Goal: Task Accomplishment & Management: Use online tool/utility

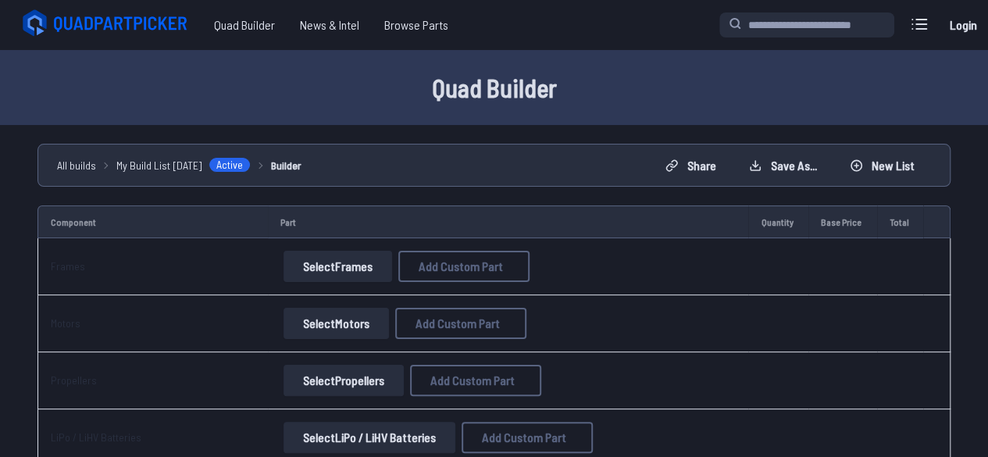
scroll to position [27, 0]
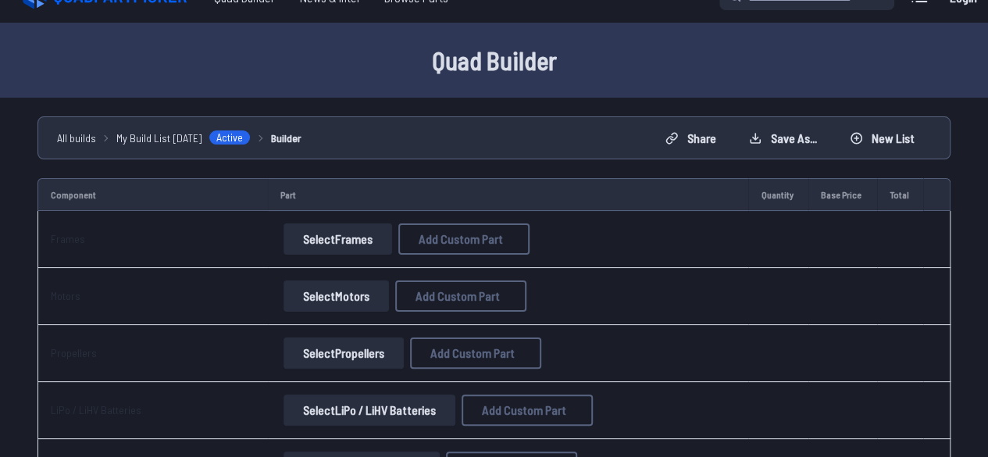
click at [335, 233] on button "Select Frames" at bounding box center [337, 238] width 109 height 31
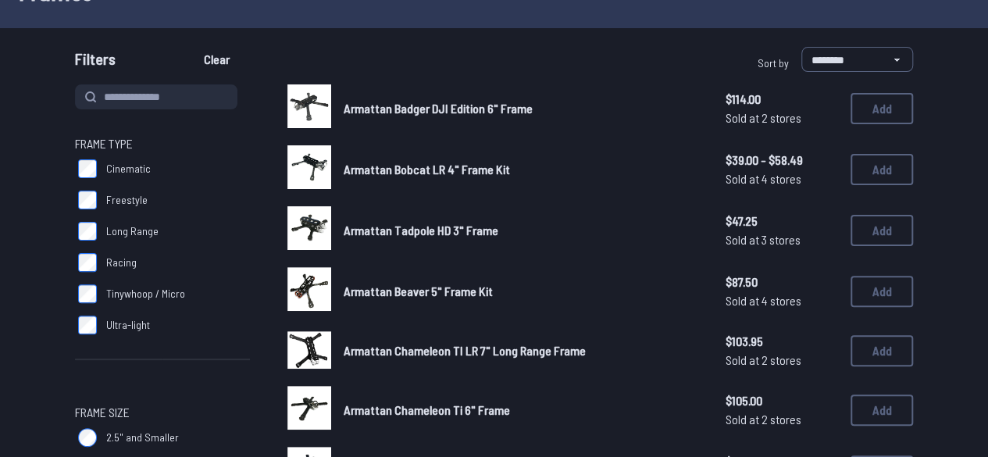
scroll to position [132, 0]
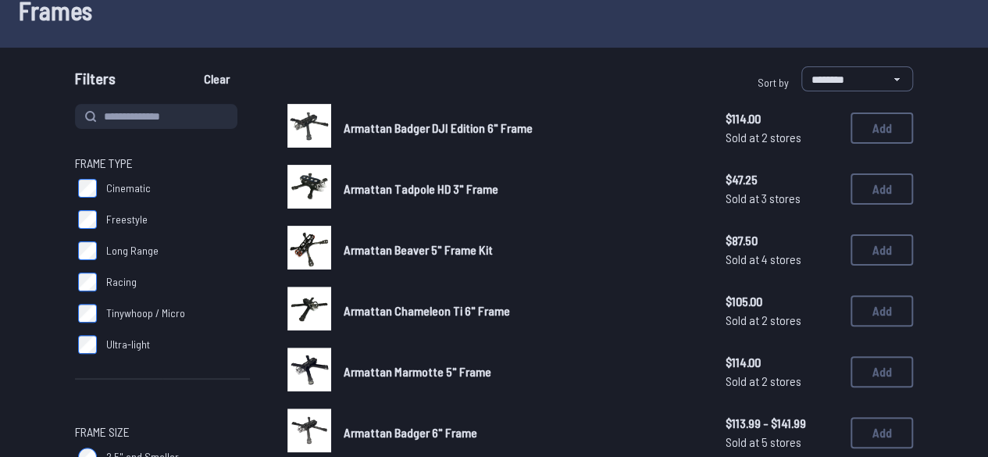
scroll to position [95, 0]
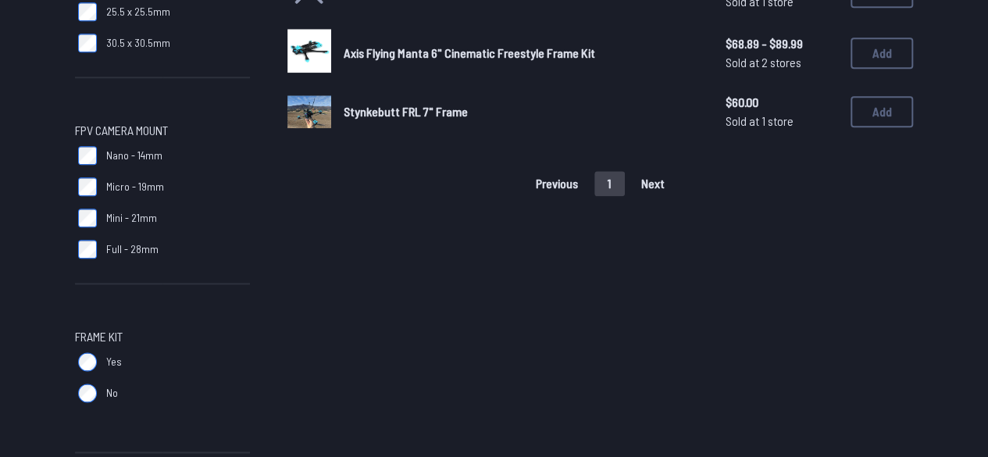
scroll to position [840, 0]
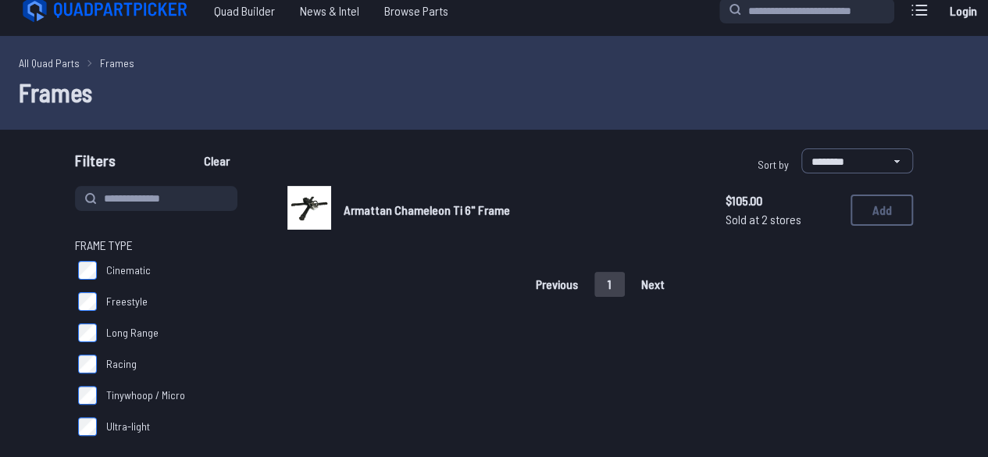
scroll to position [27, 0]
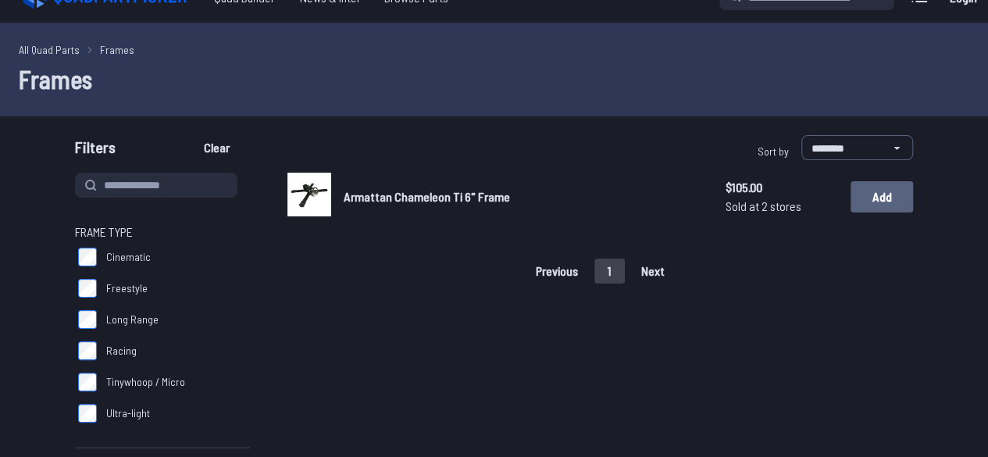
click at [879, 189] on button "Add" at bounding box center [881, 196] width 62 height 31
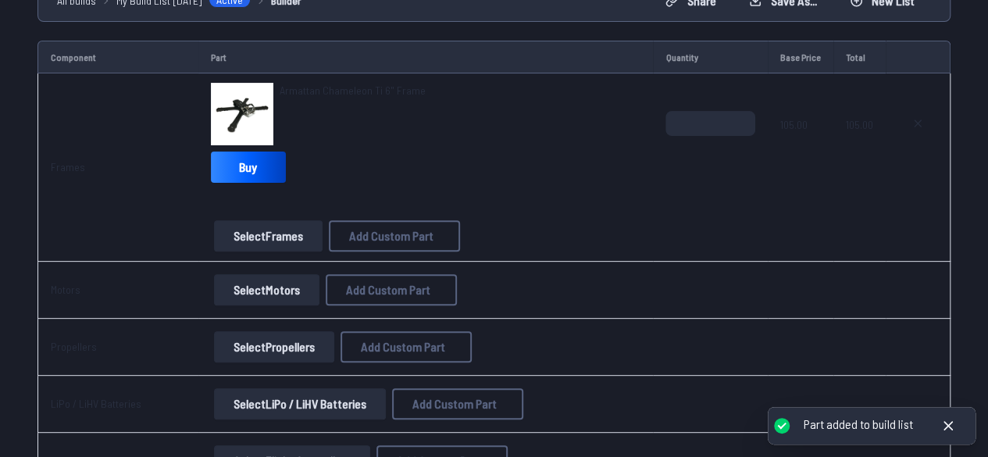
scroll to position [225, 0]
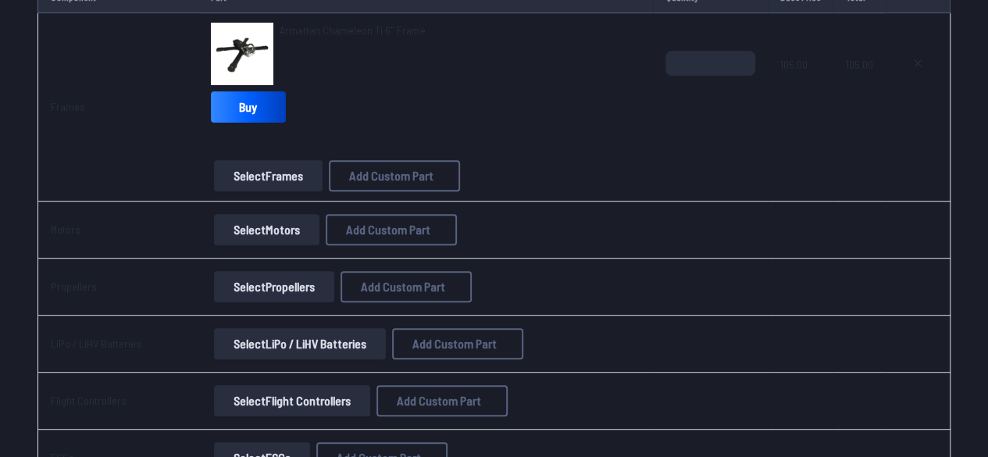
click at [246, 218] on button "Select Motors" at bounding box center [266, 229] width 105 height 31
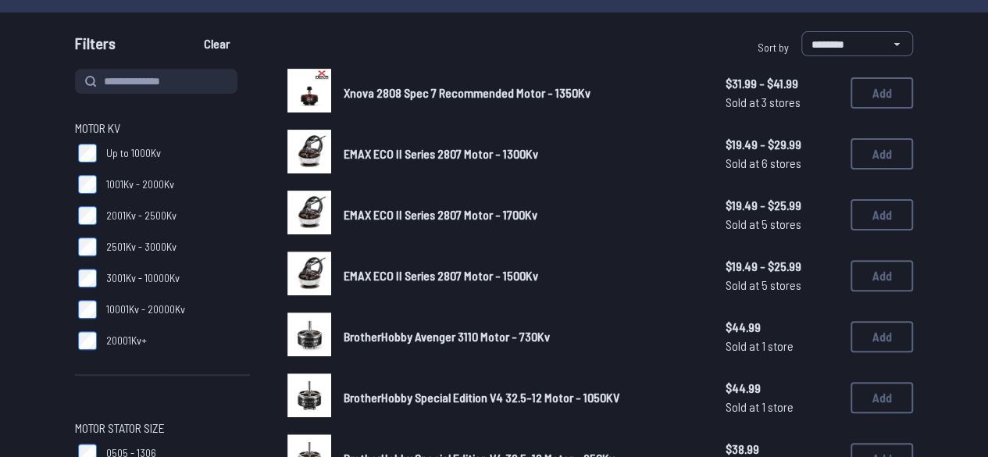
scroll to position [134, 0]
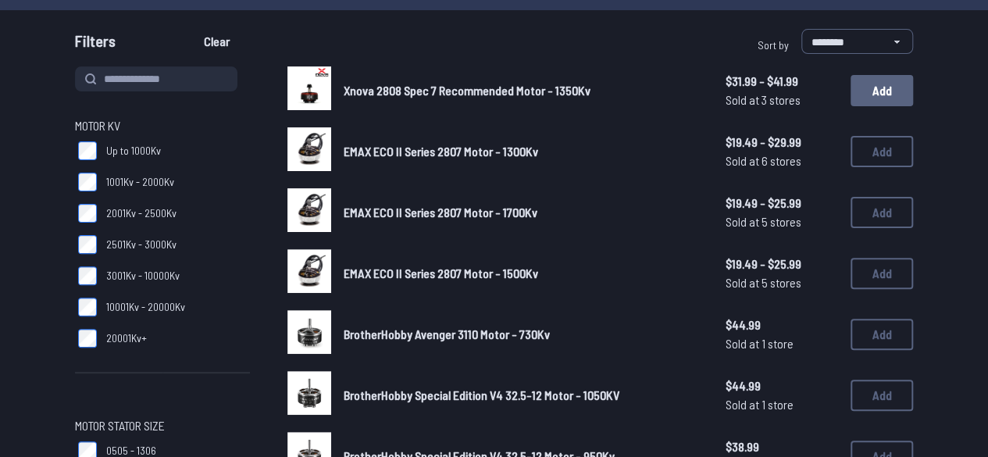
click at [884, 87] on button "Add" at bounding box center [881, 90] width 62 height 31
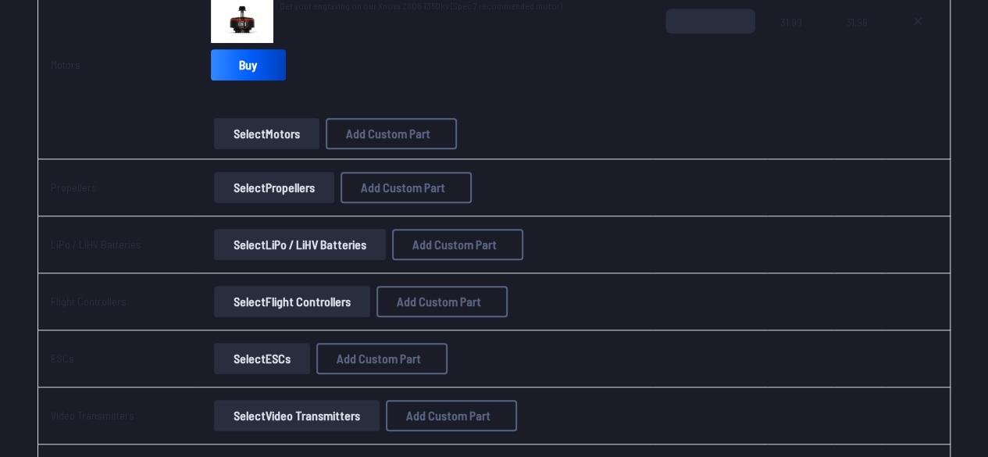
scroll to position [456, 0]
click at [294, 184] on button "Select Propellers" at bounding box center [274, 186] width 120 height 31
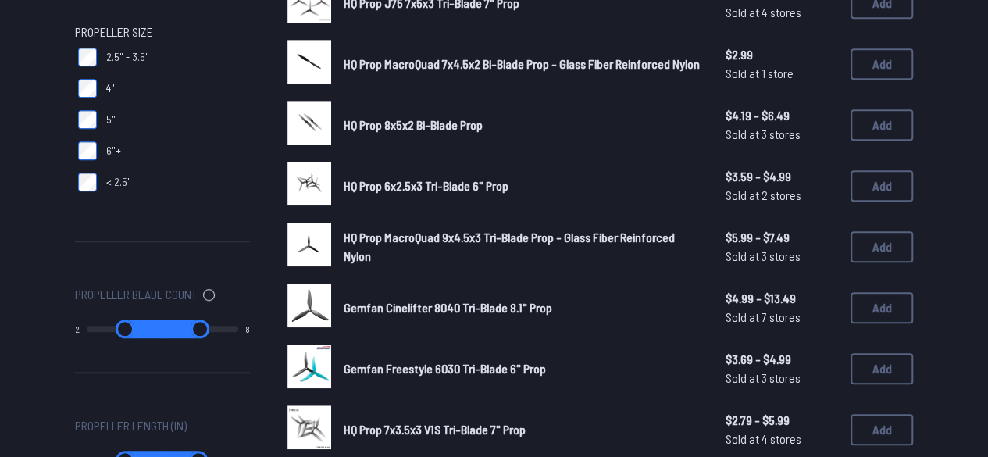
scroll to position [516, 0]
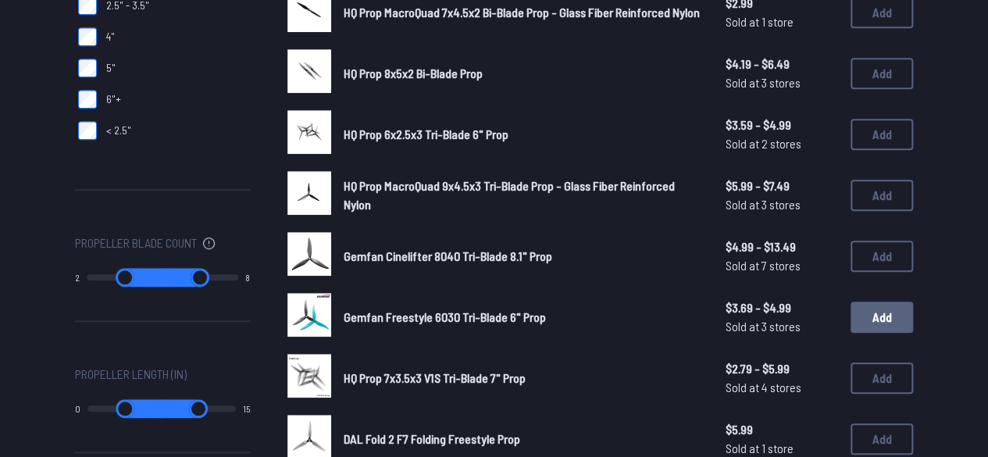
click at [875, 328] on button "Add" at bounding box center [881, 316] width 62 height 31
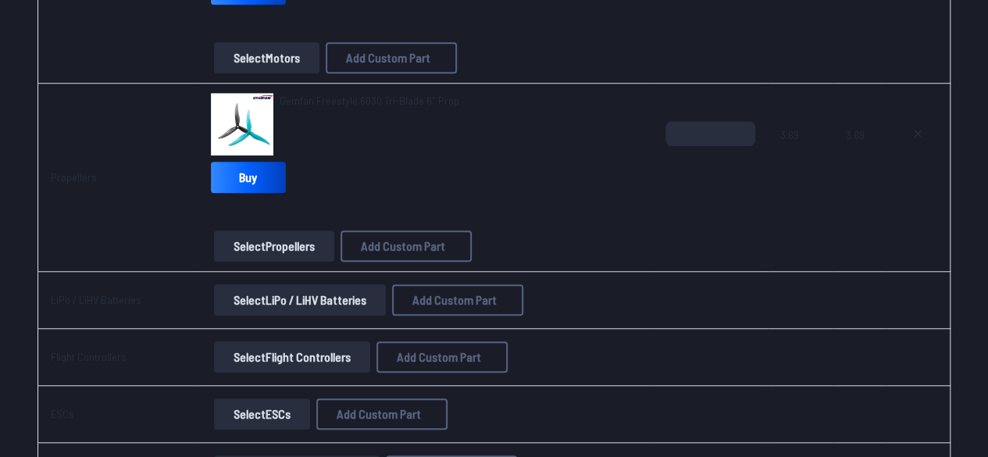
scroll to position [611, 0]
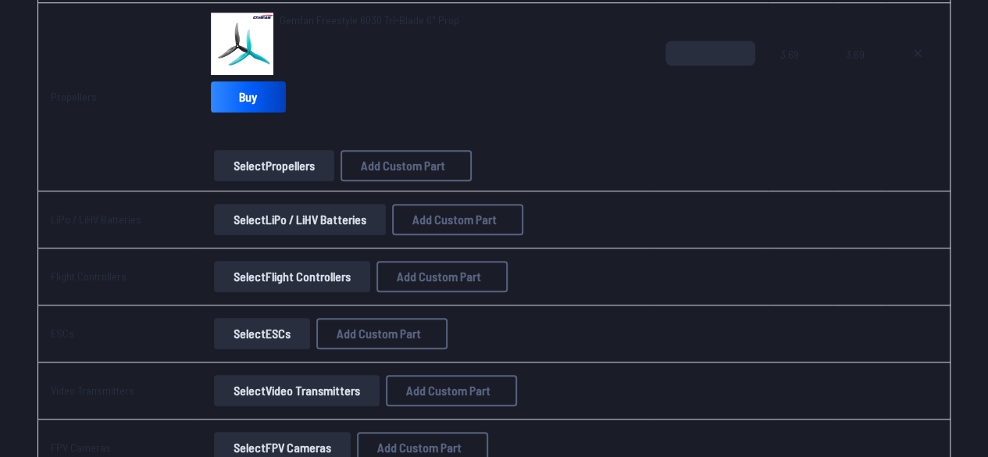
click at [329, 219] on button "Select LiPo / LiHV Batteries" at bounding box center [300, 219] width 172 height 31
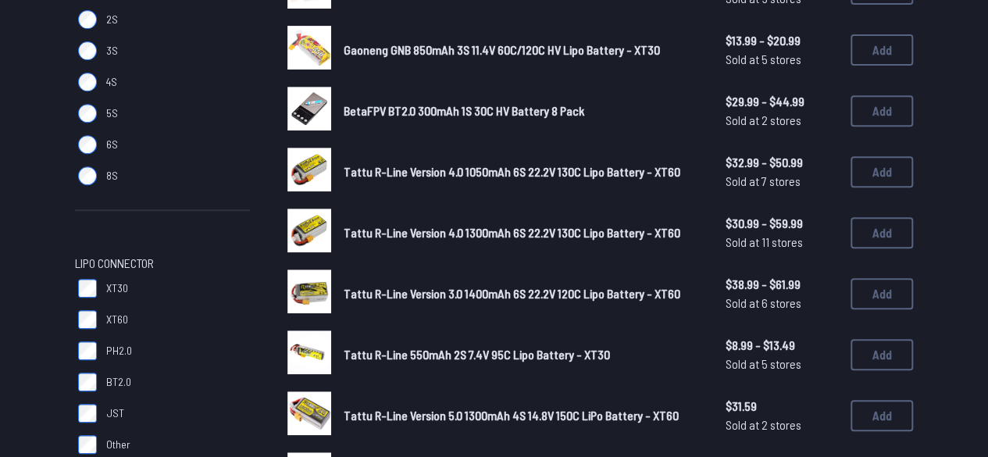
scroll to position [299, 0]
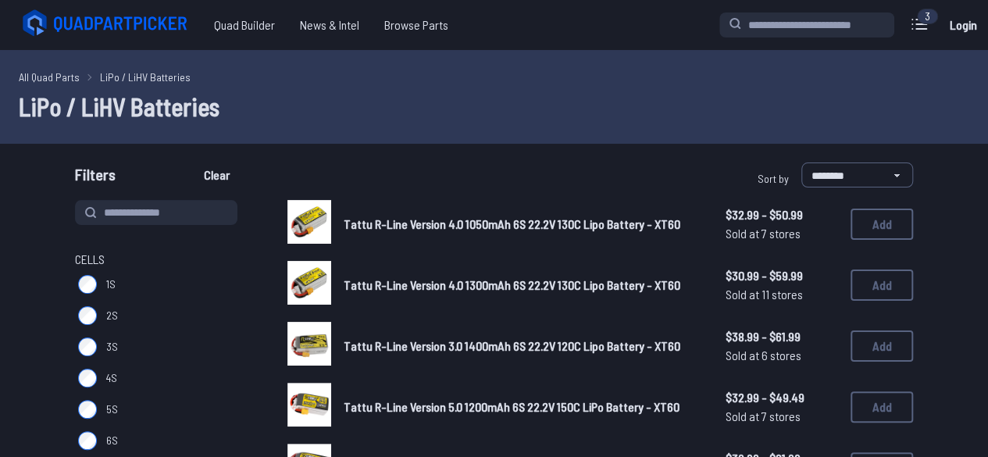
click at [94, 402] on label "5S" at bounding box center [162, 409] width 175 height 31
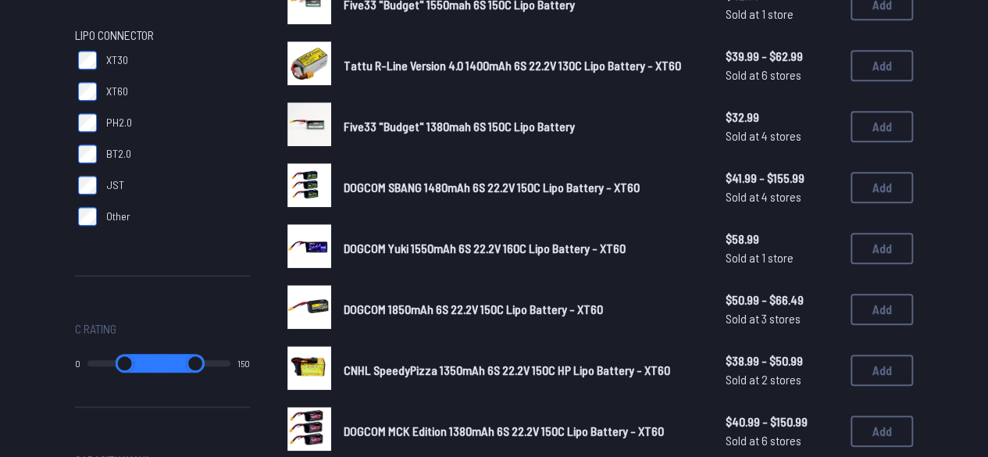
scroll to position [525, 0]
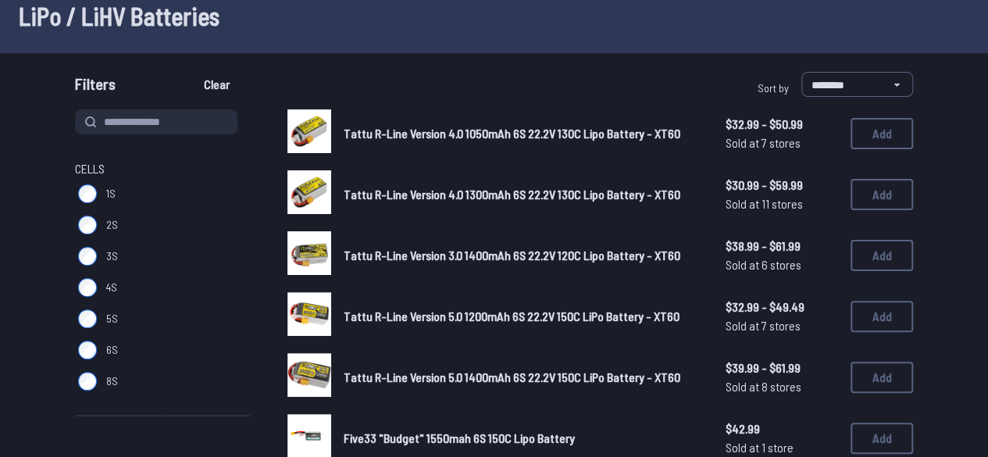
scroll to position [92, 0]
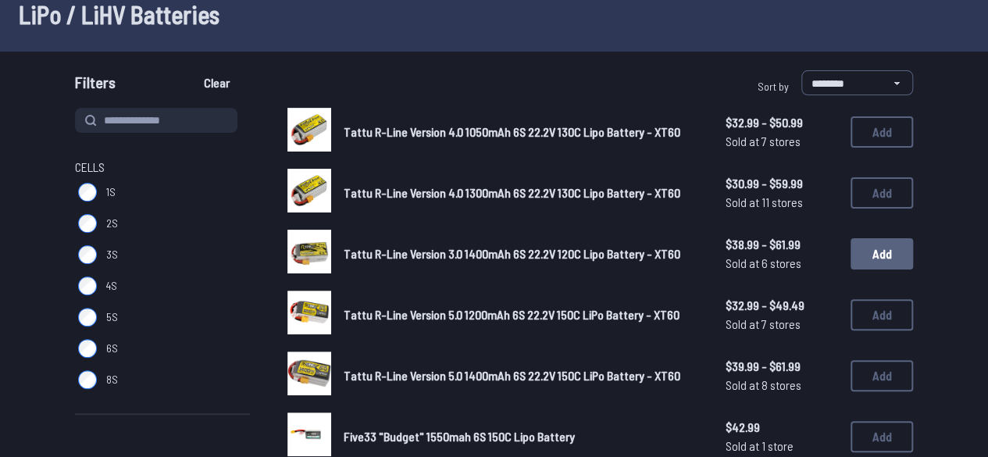
click at [872, 253] on button "Add" at bounding box center [881, 253] width 62 height 31
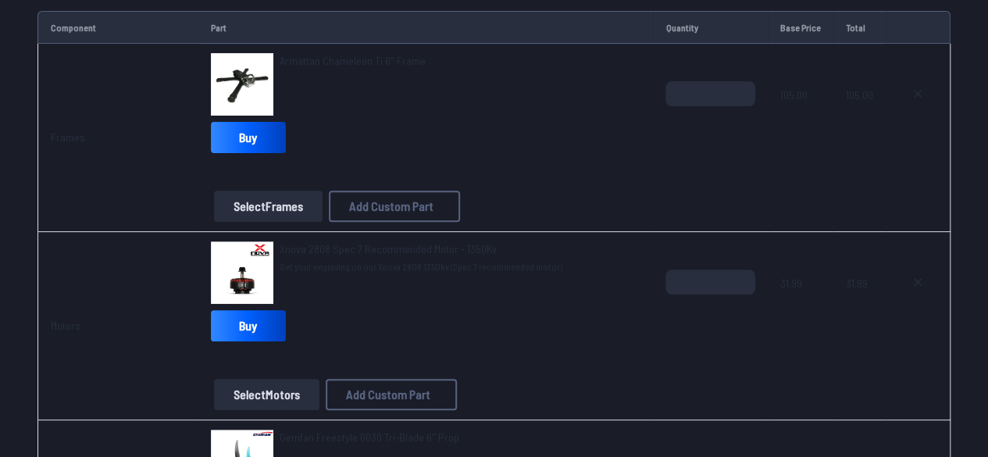
scroll to position [176, 0]
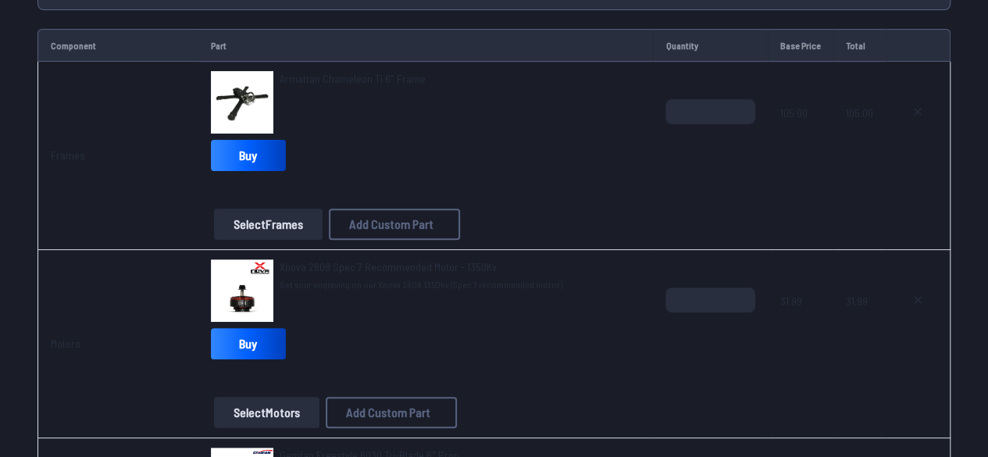
click at [266, 226] on button "Select Frames" at bounding box center [268, 224] width 109 height 31
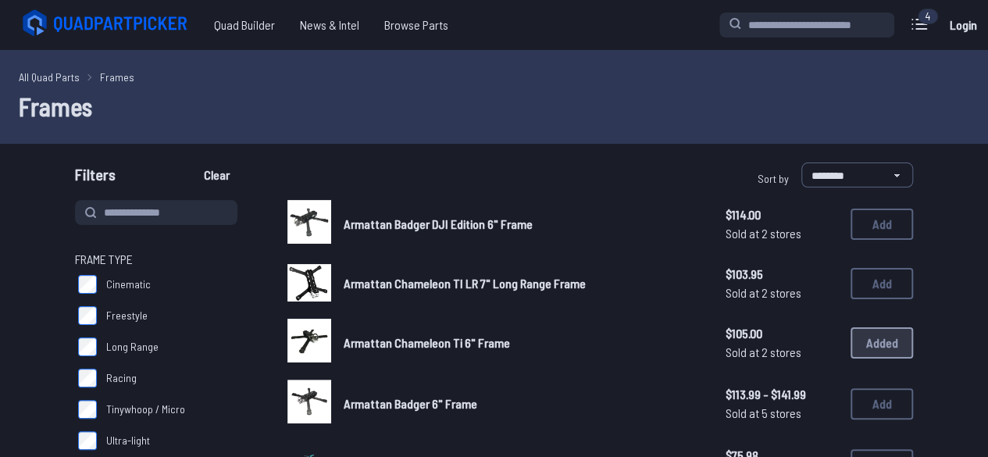
scroll to position [176, 0]
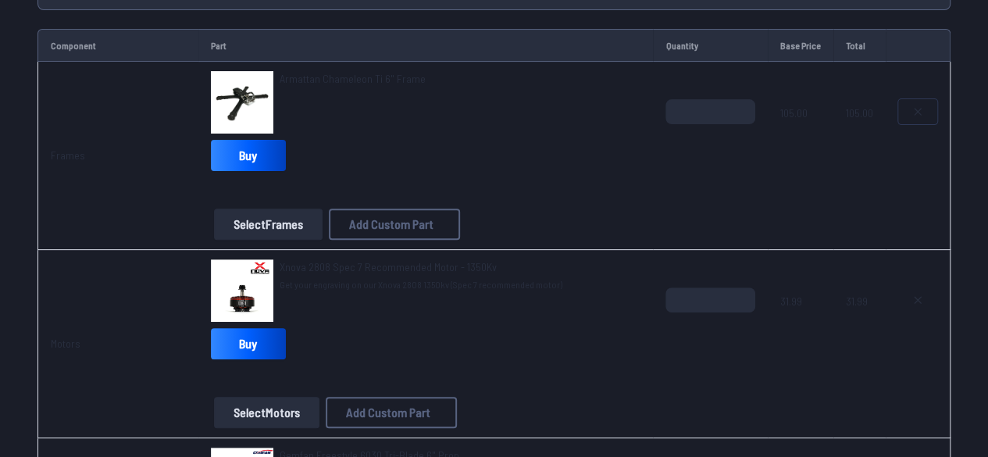
click at [912, 109] on icon at bounding box center [917, 111] width 12 height 12
type textarea "**********"
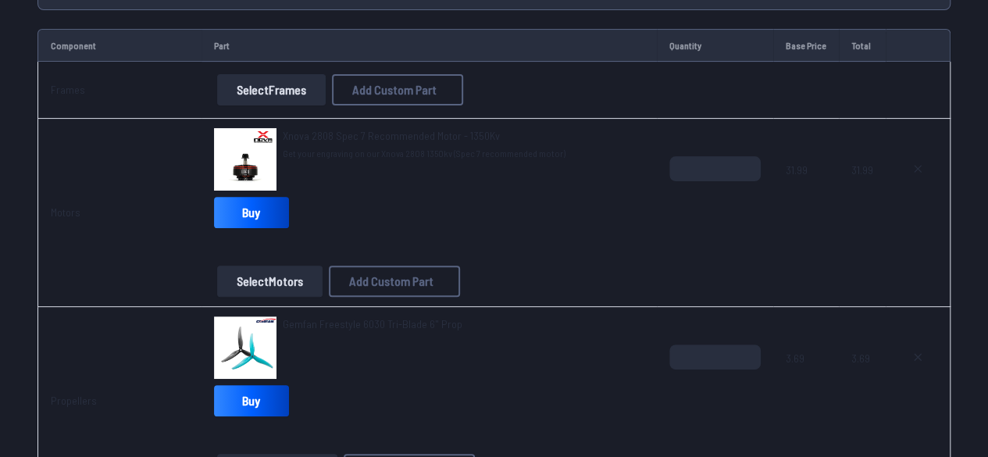
scroll to position [0, 0]
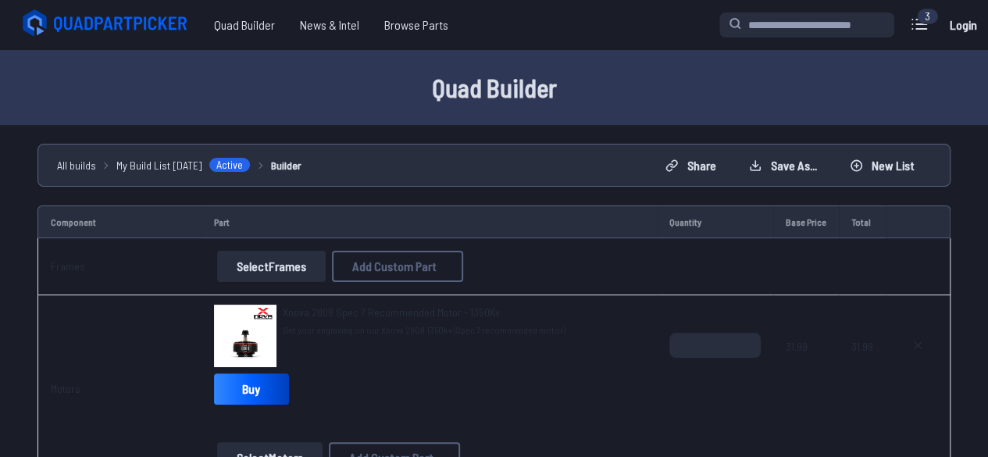
click at [276, 267] on button "Select Frames" at bounding box center [271, 266] width 109 height 31
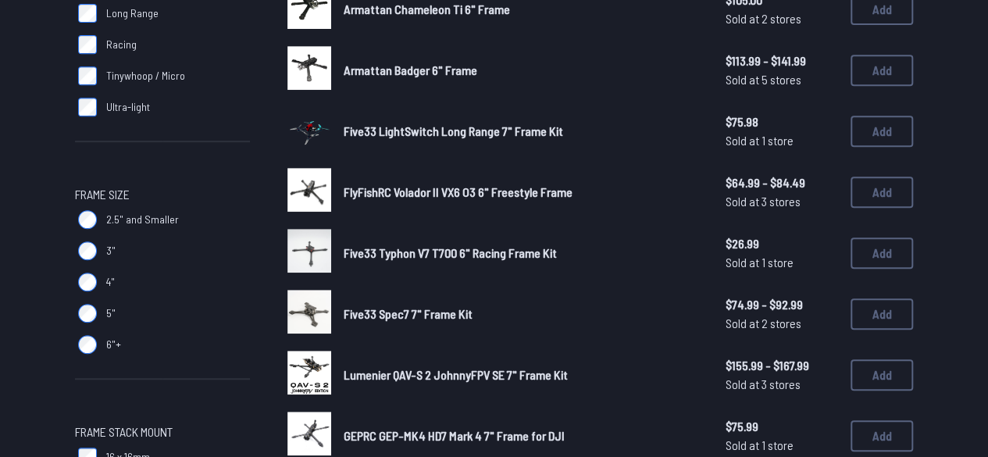
scroll to position [334, 0]
click at [345, 190] on span "FlyFishRC Volador II VX6 O3 6" Freestyle Frame" at bounding box center [458, 191] width 229 height 15
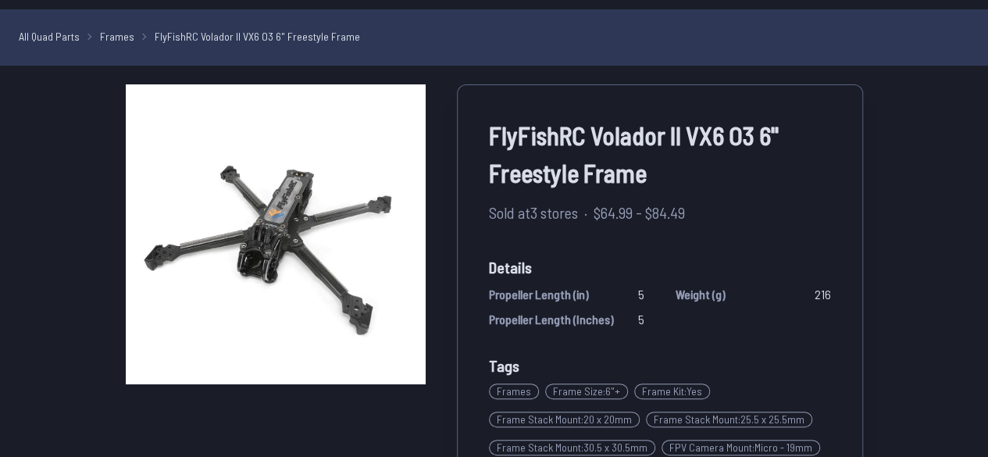
scroll to position [41, 0]
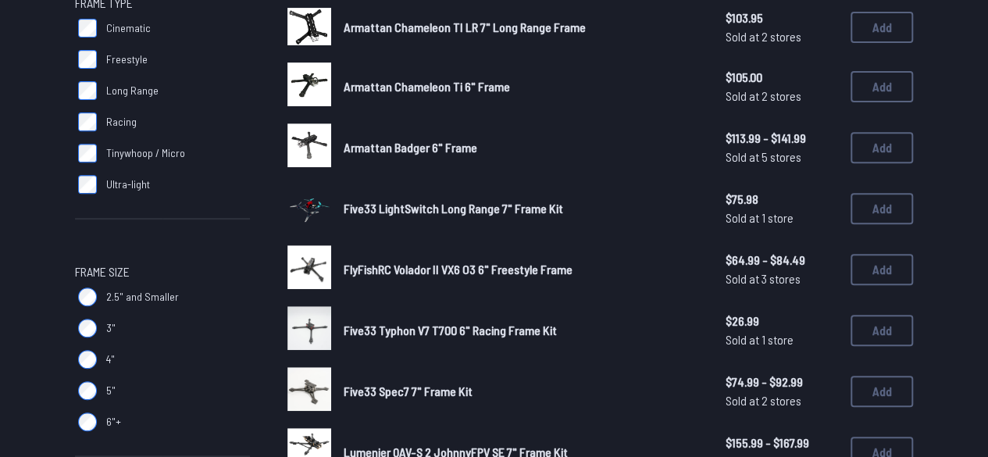
scroll to position [255, 0]
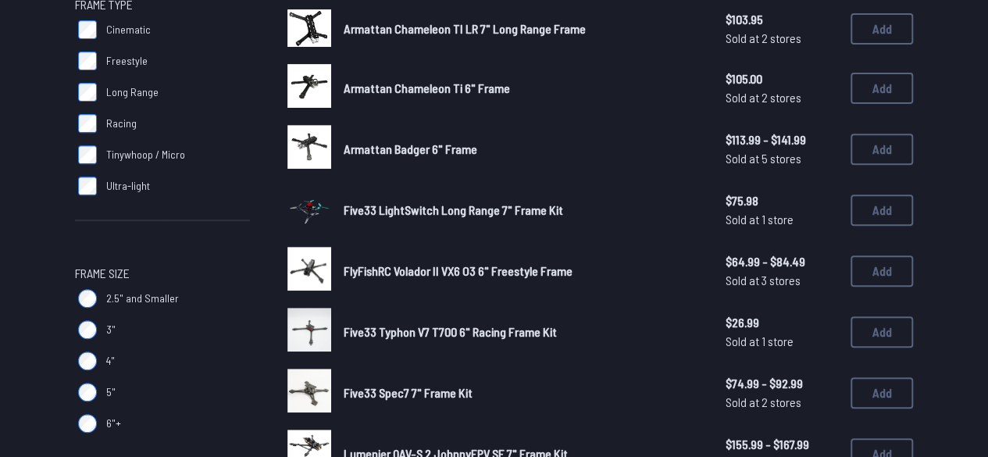
click at [383, 148] on span "Armattan Badger 6" Frame" at bounding box center [411, 148] width 134 height 15
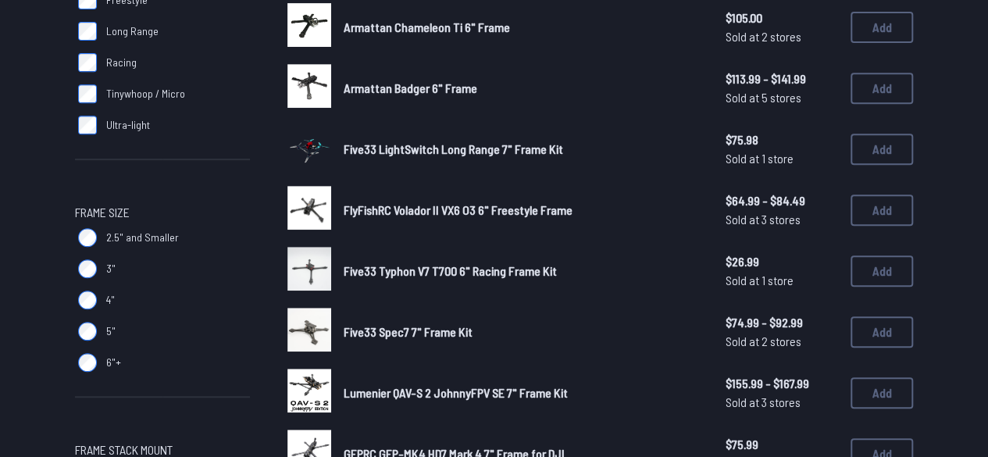
scroll to position [314, 0]
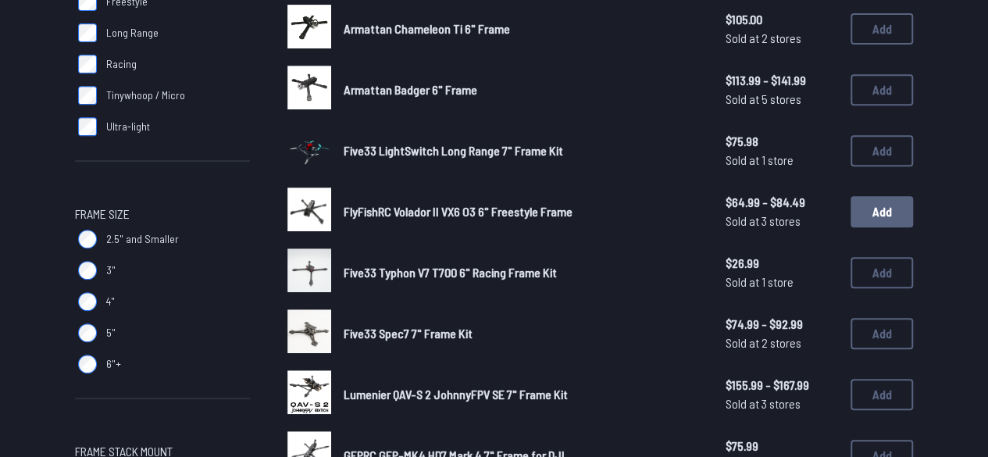
click at [887, 211] on button "Add" at bounding box center [881, 211] width 62 height 31
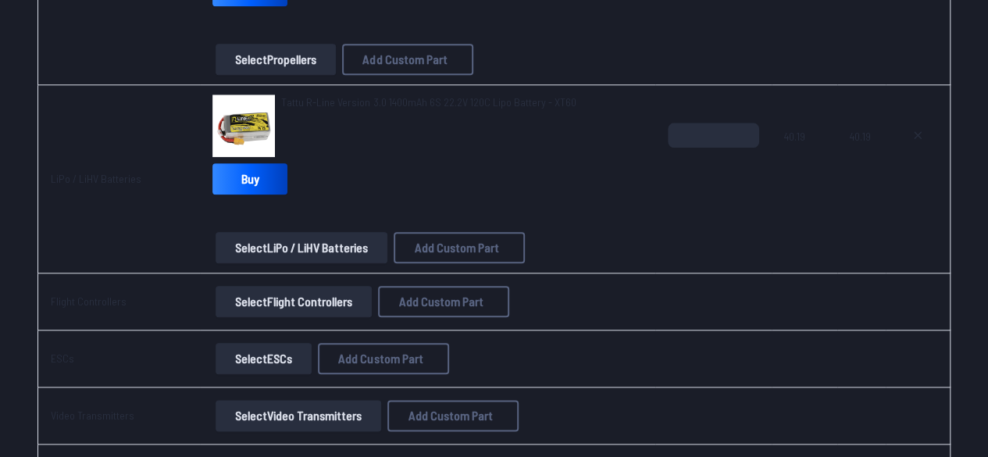
scroll to position [765, 0]
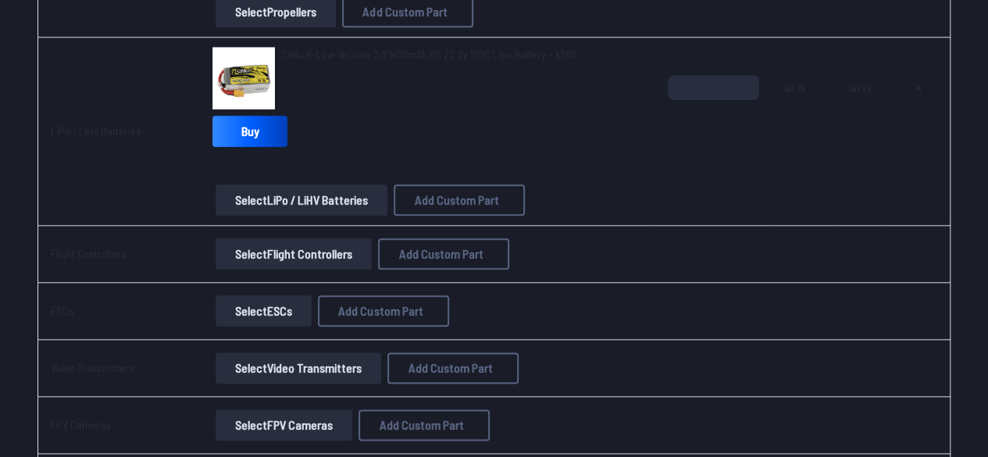
click at [264, 248] on button "Select Flight Controllers" at bounding box center [294, 253] width 156 height 31
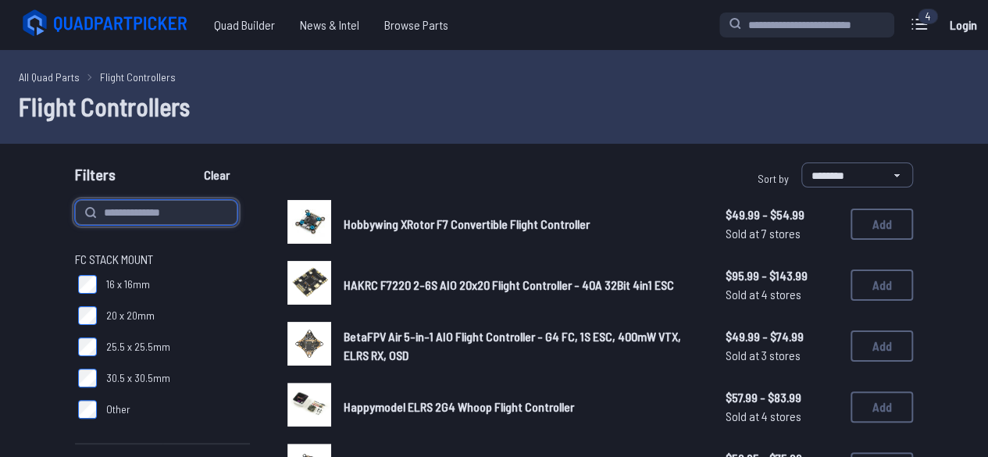
click at [127, 216] on input at bounding box center [156, 212] width 162 height 25
paste input "**********"
type input "**********"
click at [191, 162] on button "Clear" at bounding box center [217, 174] width 52 height 25
type input "**********"
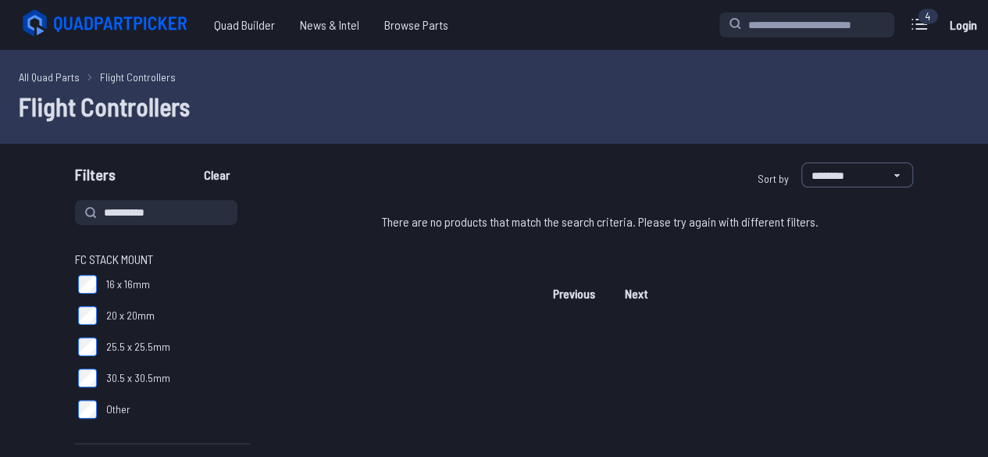
click at [191, 162] on button "Clear" at bounding box center [217, 174] width 52 height 25
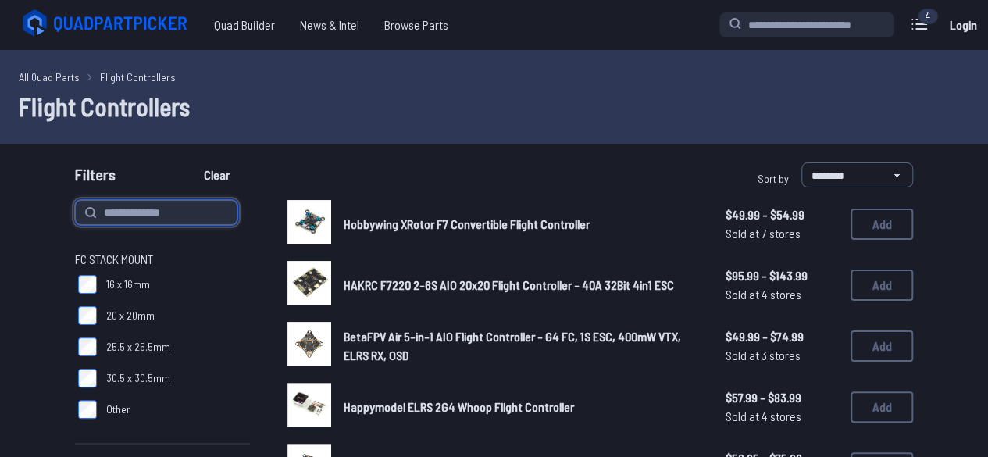
click at [102, 207] on input at bounding box center [156, 212] width 162 height 25
paste input "**********"
type input "**********"
click at [191, 162] on button "Clear" at bounding box center [217, 174] width 52 height 25
type input "**********"
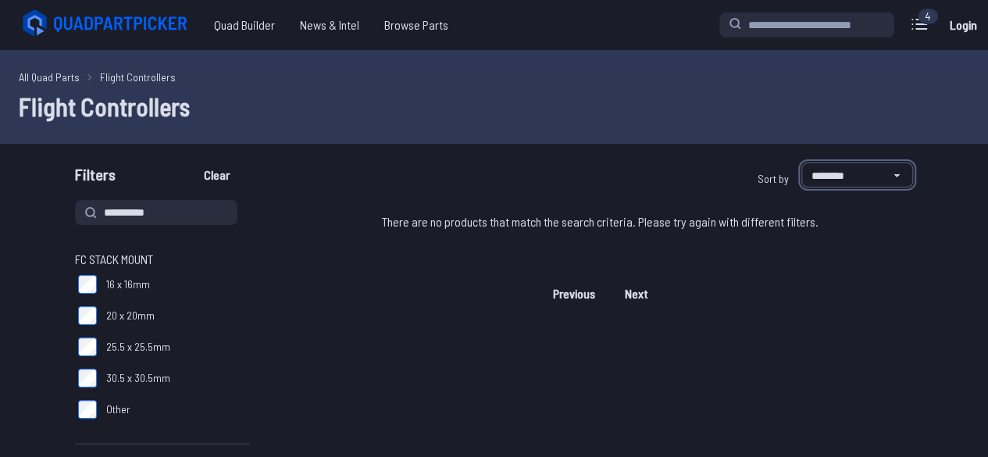
click at [812, 180] on select "**********" at bounding box center [857, 174] width 112 height 25
click at [801, 162] on select "**********" at bounding box center [857, 174] width 112 height 25
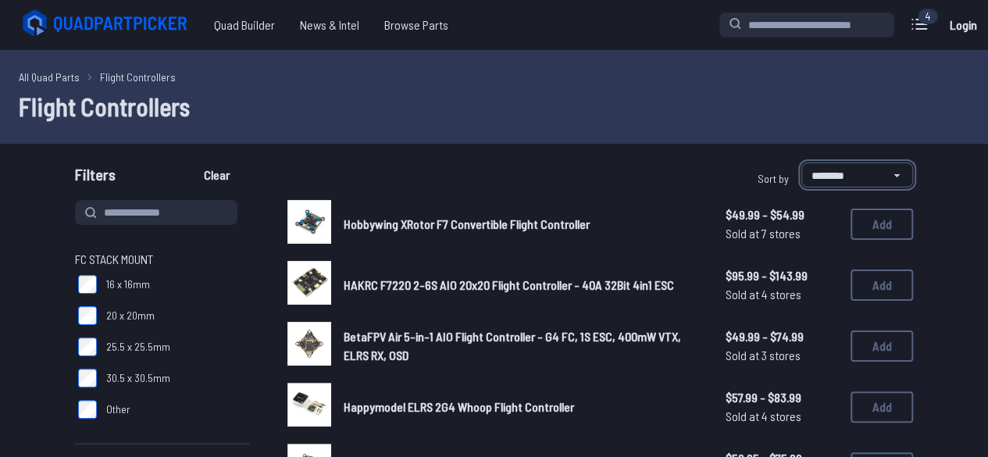
scroll to position [9, 0]
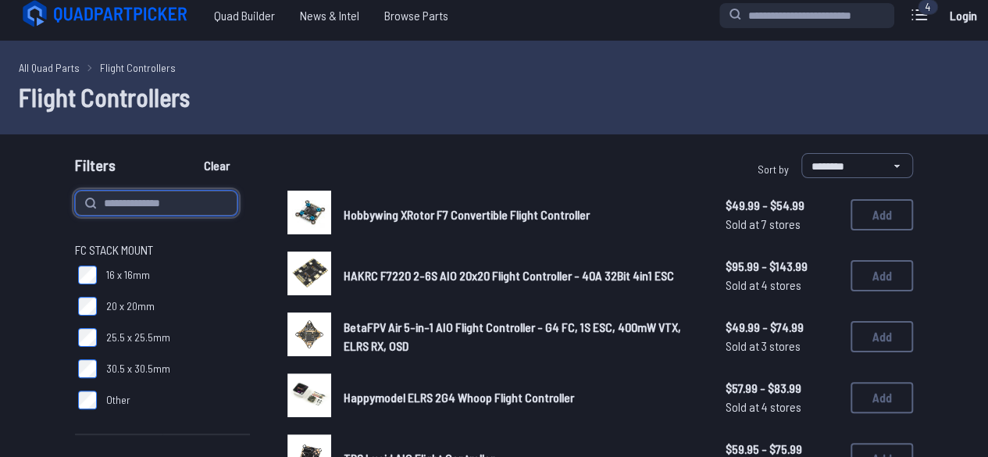
click at [145, 202] on input at bounding box center [156, 203] width 162 height 25
paste input "**********"
type input "**********"
click at [191, 153] on button "Clear" at bounding box center [217, 165] width 52 height 25
type input "**********"
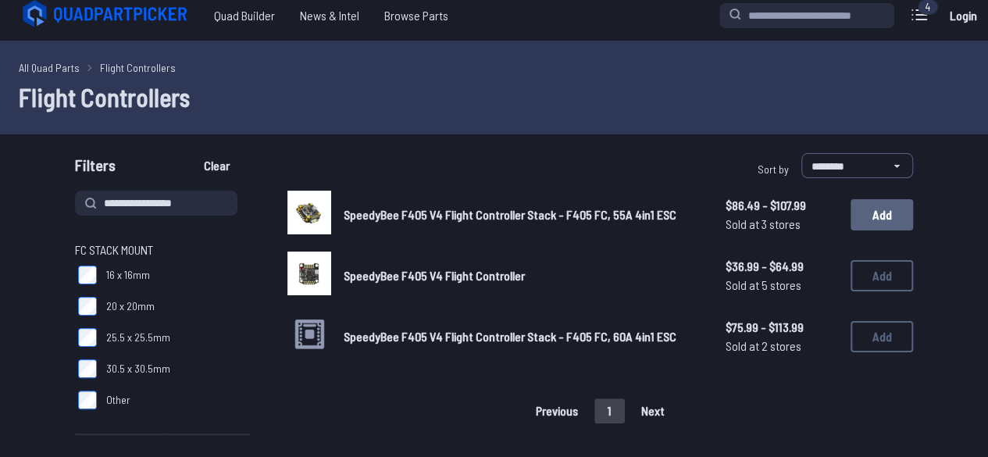
click at [881, 223] on button "Add" at bounding box center [881, 214] width 62 height 31
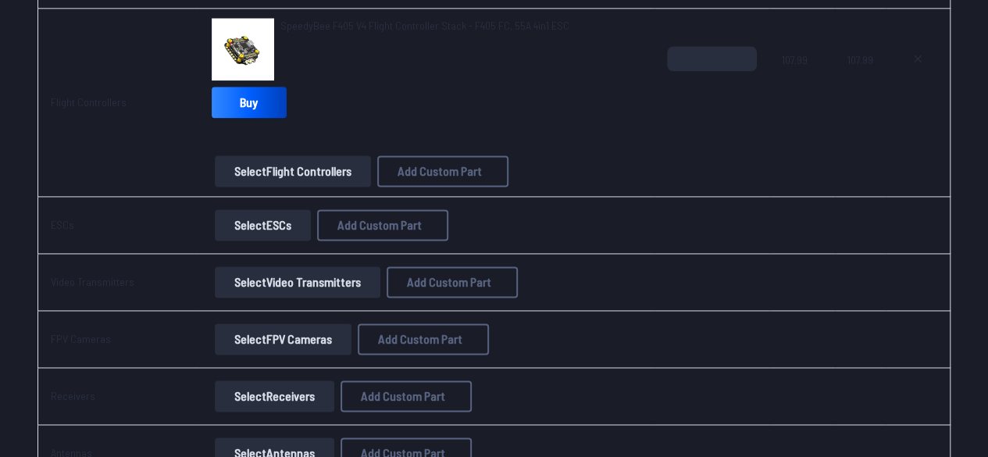
scroll to position [986, 0]
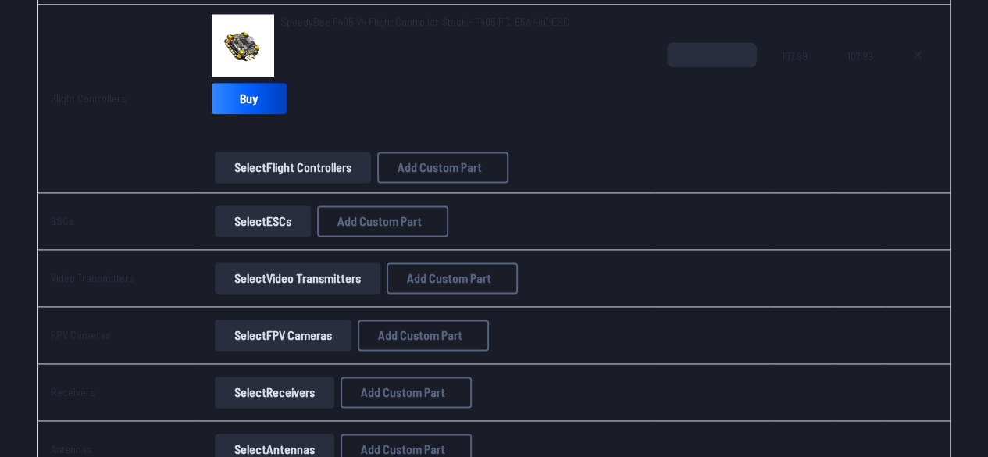
click at [256, 281] on button "Select Video Transmitters" at bounding box center [298, 277] width 166 height 31
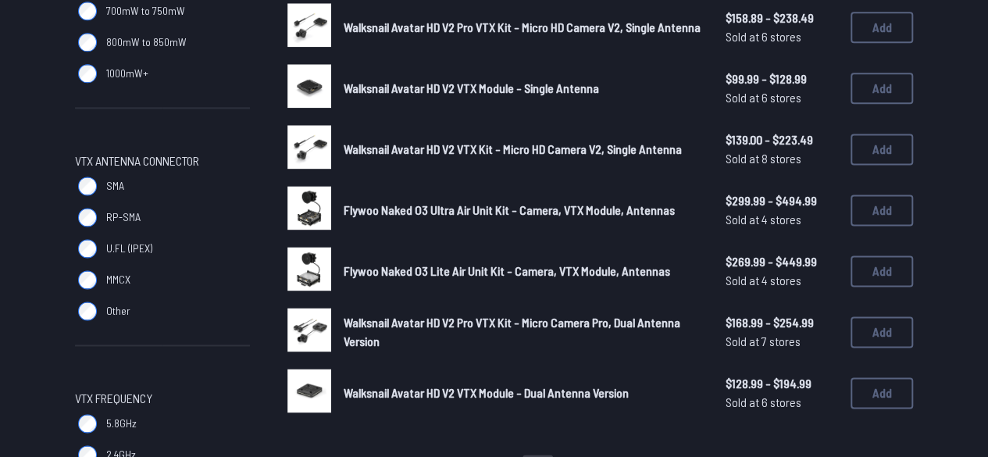
scroll to position [987, 0]
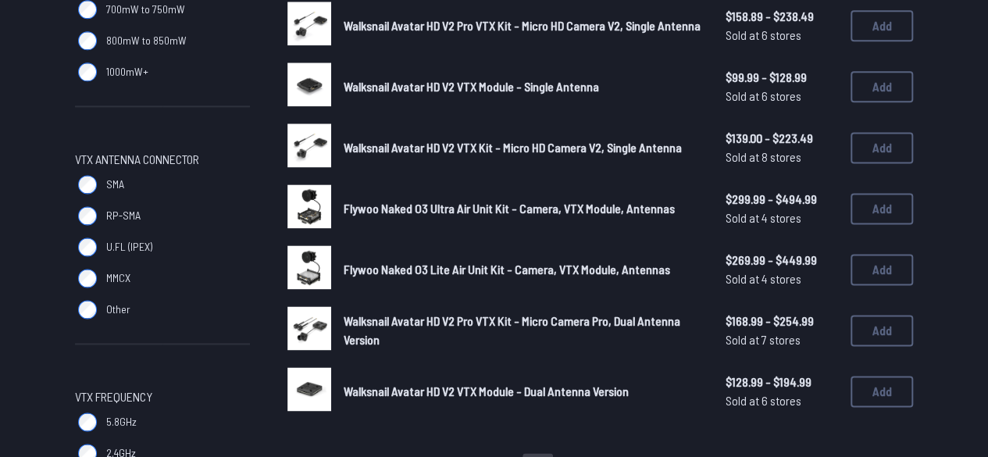
click at [406, 319] on span "Walksnail Avatar HD V2 Pro VTX Kit - Micro Camera Pro, Dual Antenna Version" at bounding box center [512, 330] width 337 height 34
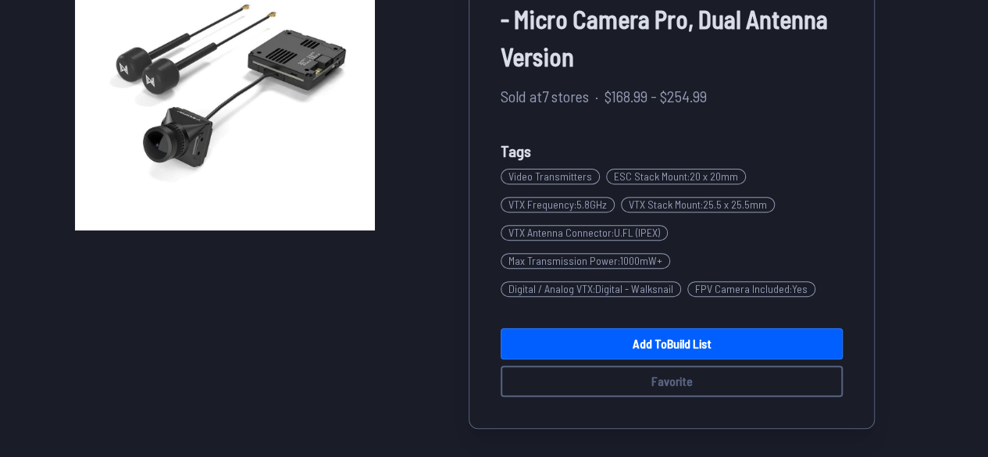
scroll to position [198, 0]
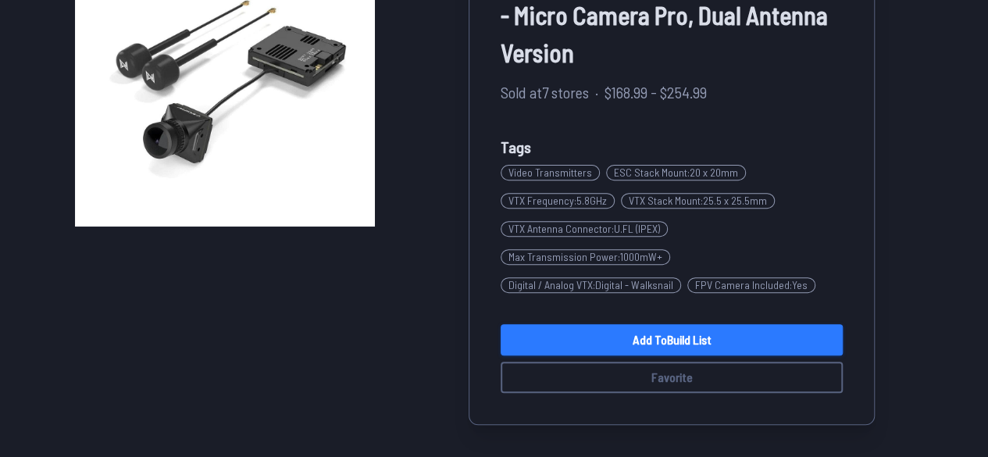
click at [678, 328] on link "Add to Build List" at bounding box center [672, 339] width 342 height 31
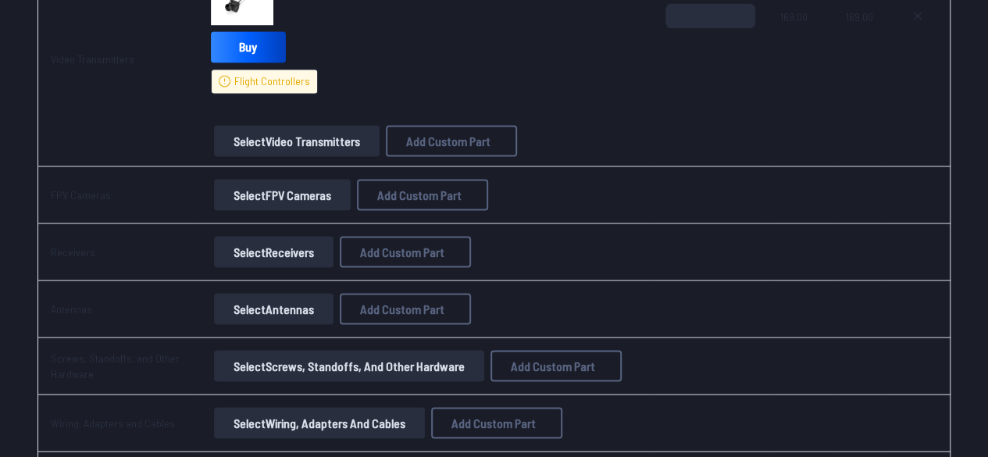
scroll to position [1367, 0]
click at [278, 254] on button "Select Receivers" at bounding box center [273, 250] width 119 height 31
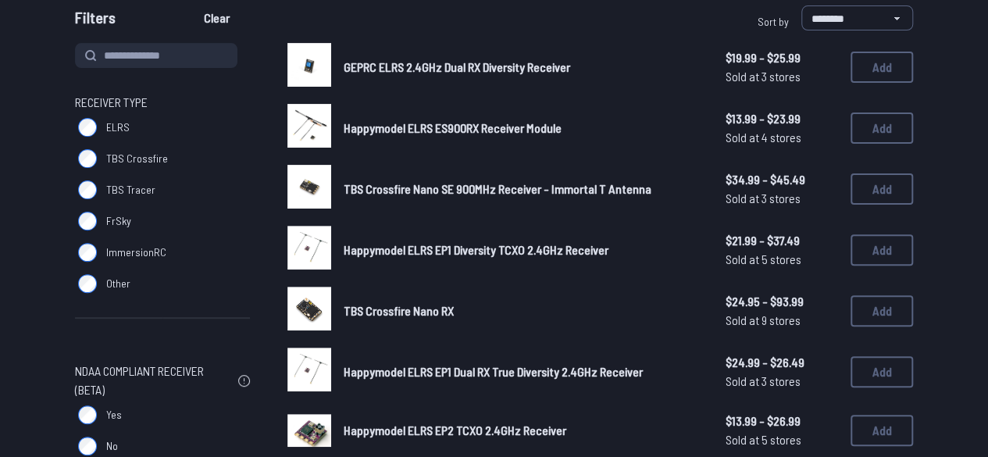
scroll to position [155, 0]
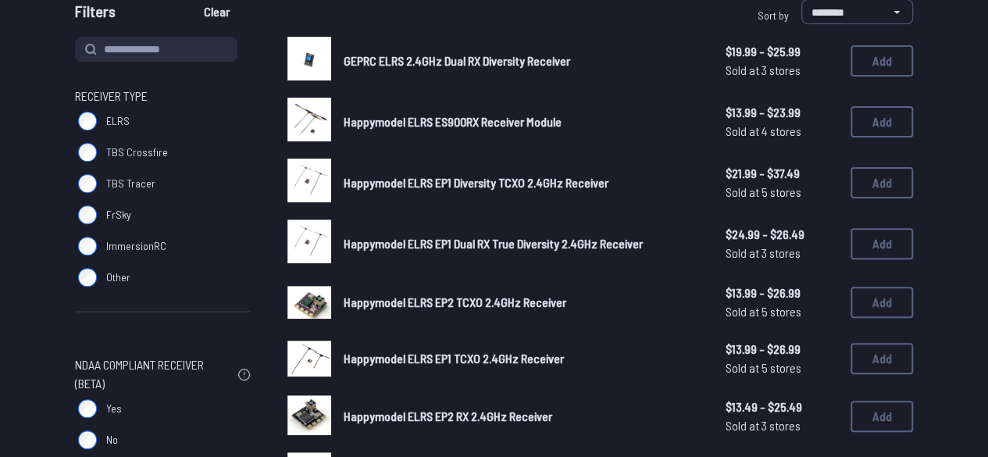
scroll to position [164, 0]
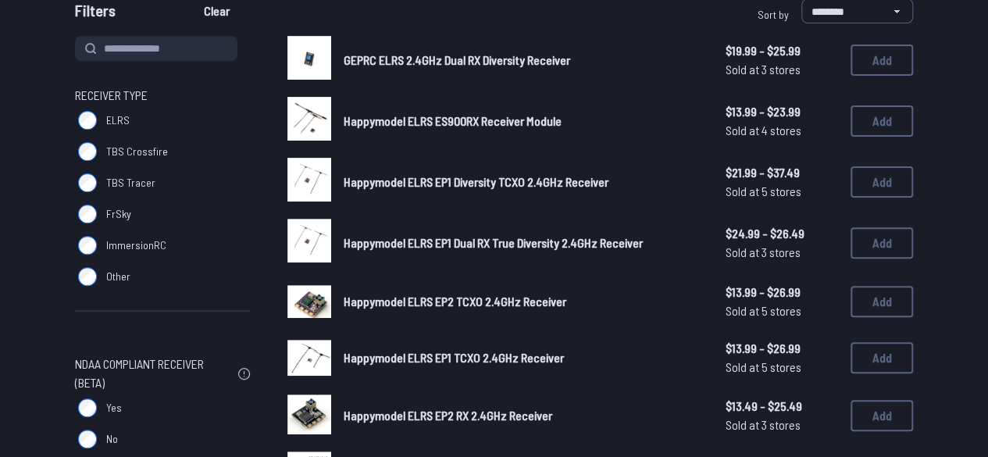
click at [364, 358] on span "Happymodel ELRS EP1 TCXO 2.4GHz Receiver" at bounding box center [454, 357] width 220 height 15
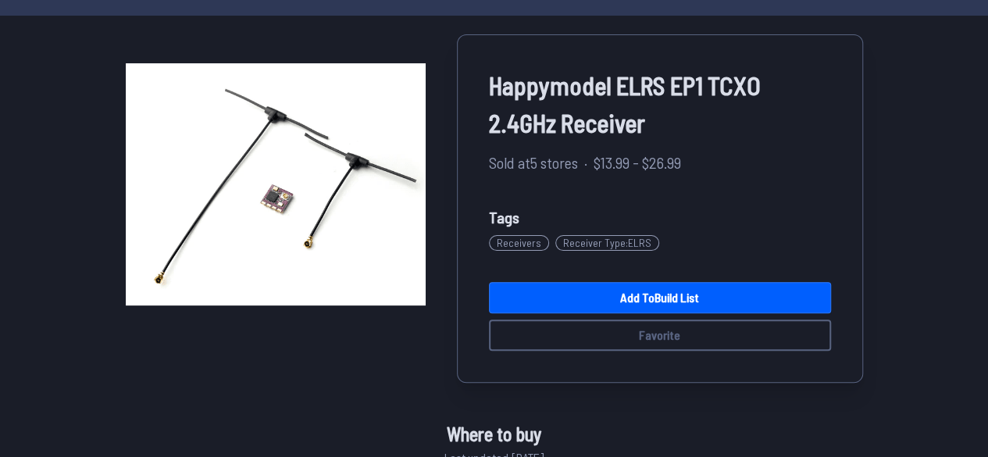
scroll to position [116, 0]
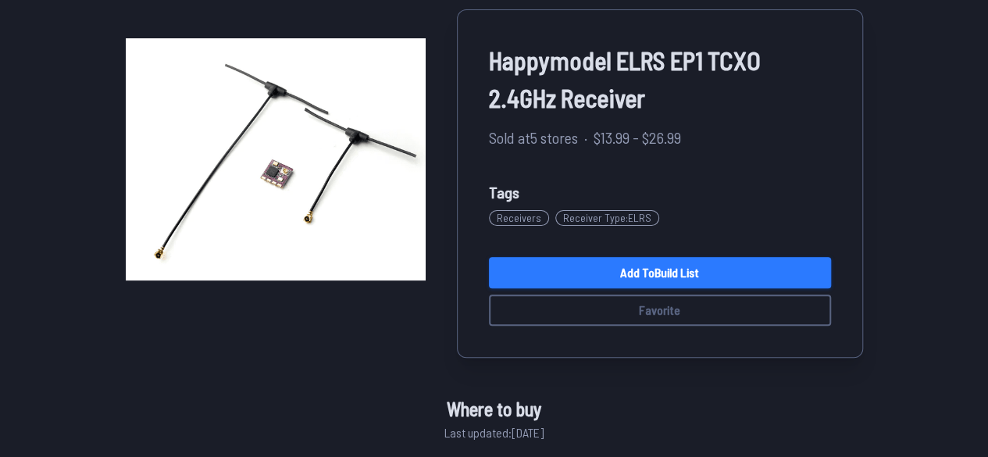
click at [609, 272] on link "Add to Build List" at bounding box center [660, 272] width 342 height 31
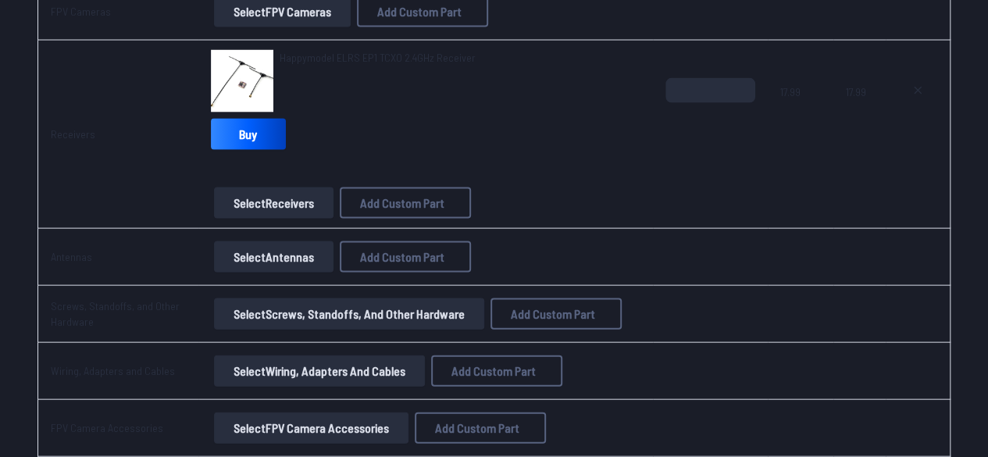
scroll to position [1580, 0]
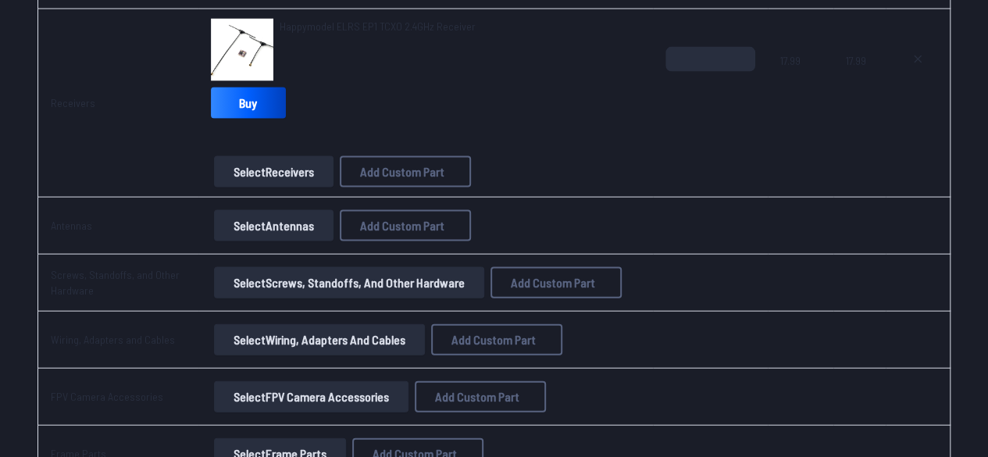
click at [292, 279] on button "Select Screws, Standoffs, and Other Hardware" at bounding box center [349, 282] width 270 height 31
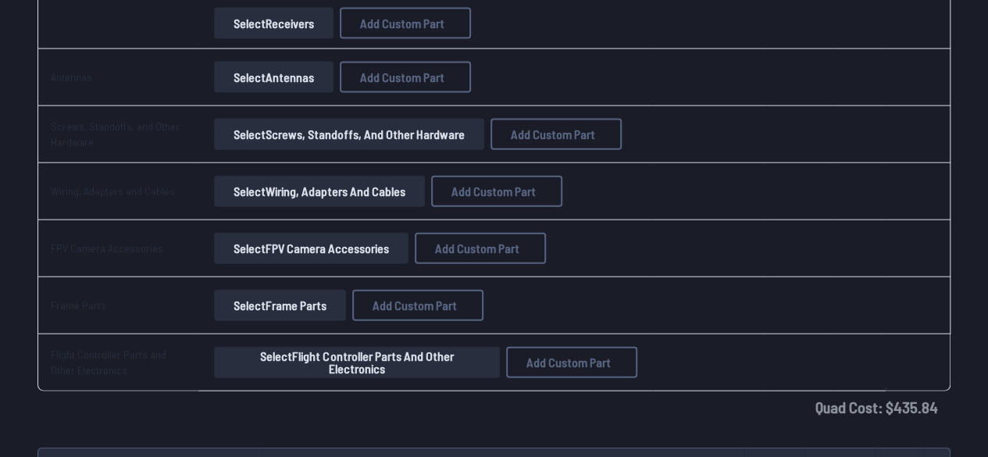
scroll to position [1738, 0]
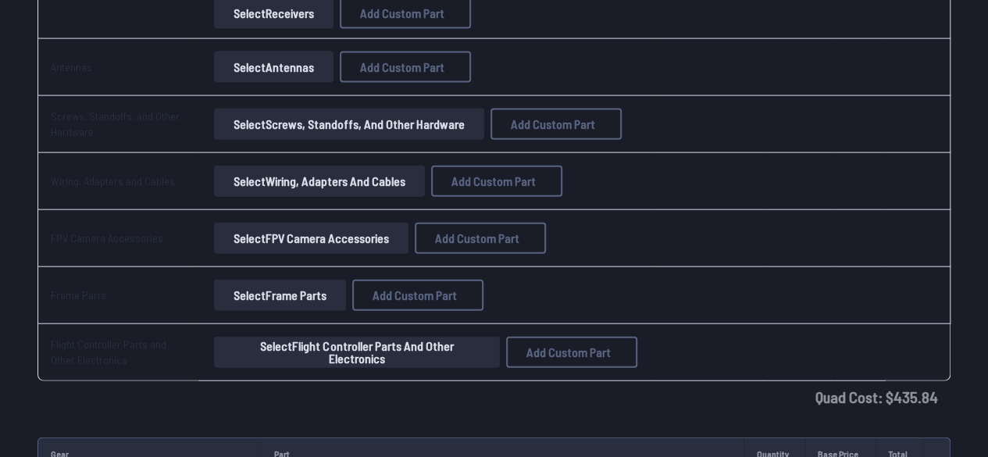
click at [291, 173] on button "Select Wiring, Adapters and Cables" at bounding box center [319, 181] width 211 height 31
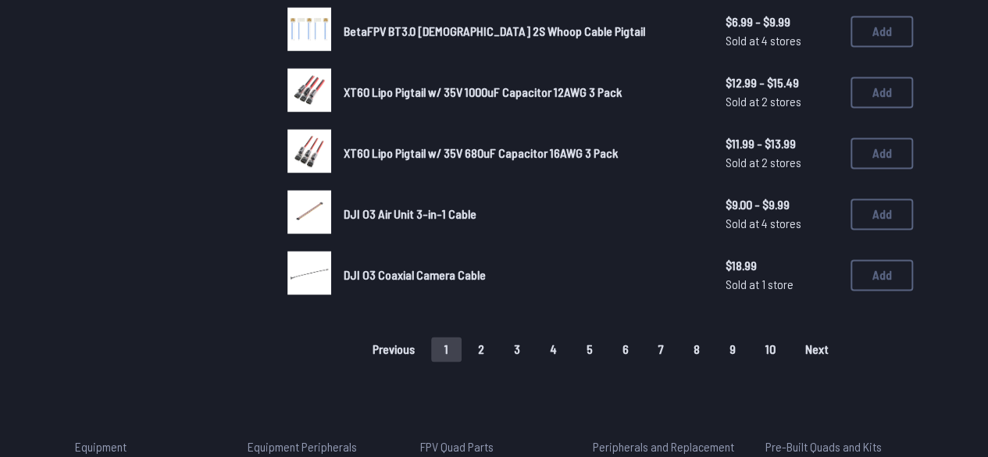
scroll to position [1103, 0]
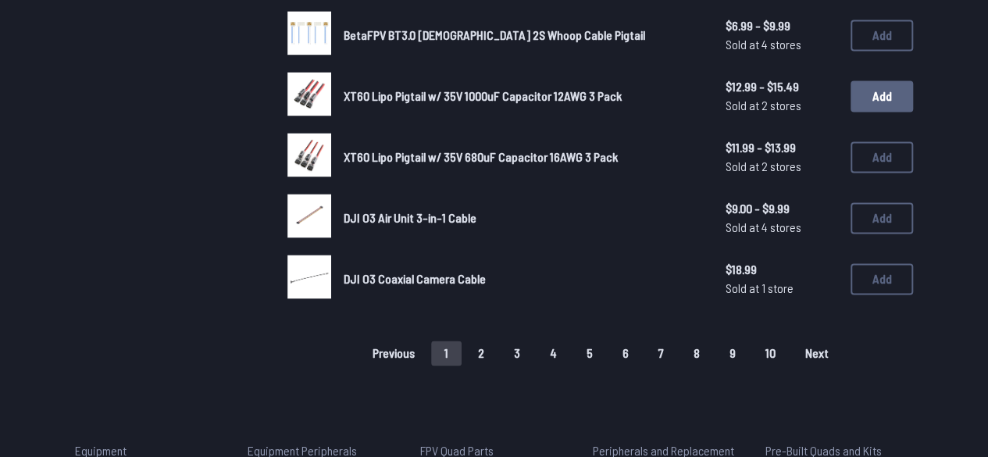
click at [899, 99] on button "Add" at bounding box center [881, 95] width 62 height 31
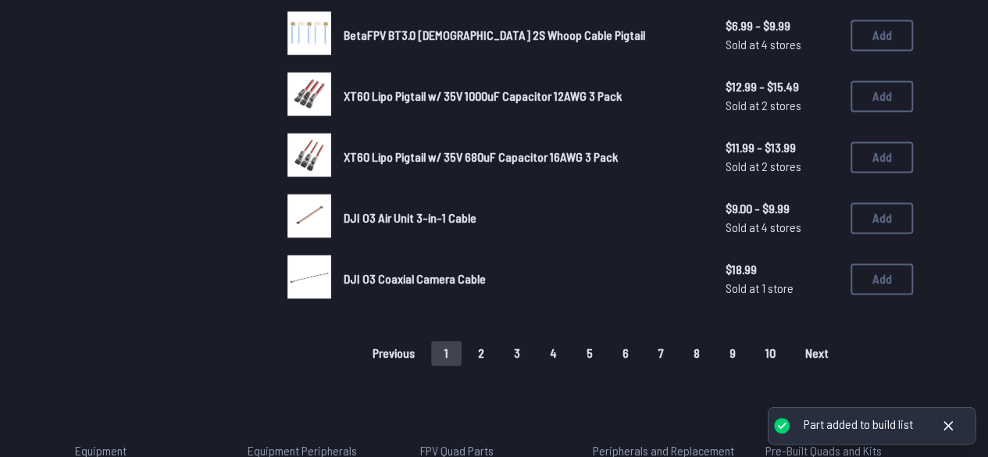
scroll to position [1030, 0]
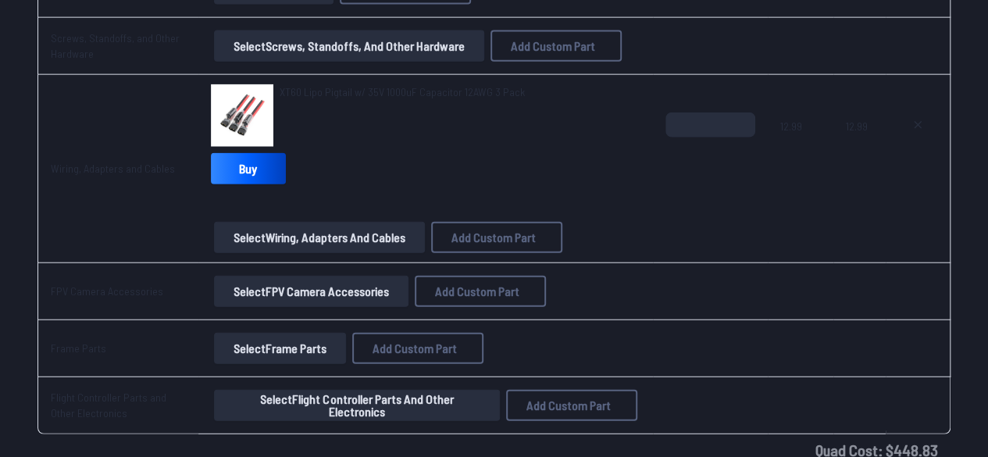
scroll to position [1816, 0]
click at [303, 237] on button "Select Wiring, Adapters and Cables" at bounding box center [319, 238] width 211 height 31
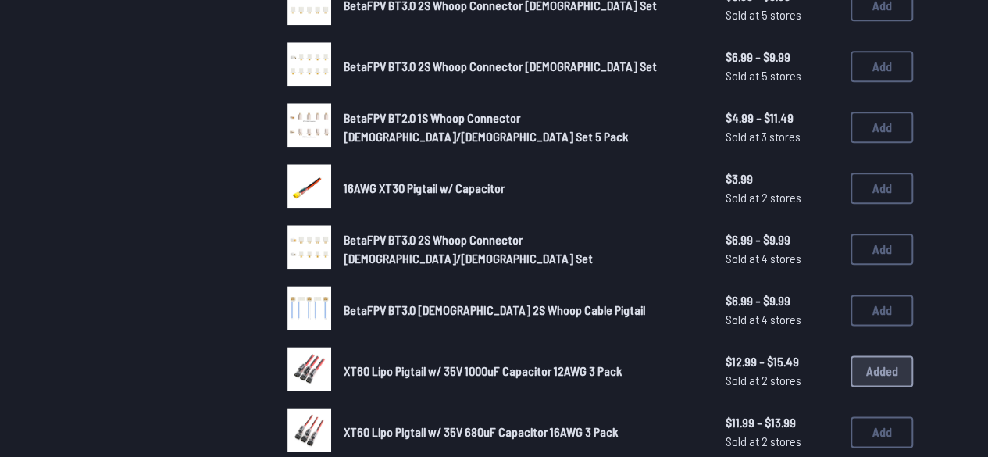
scroll to position [831, 0]
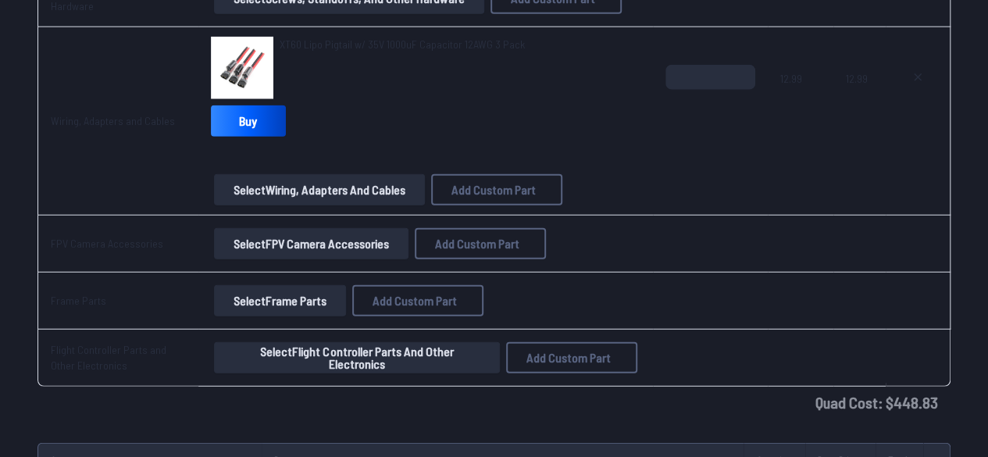
scroll to position [1872, 0]
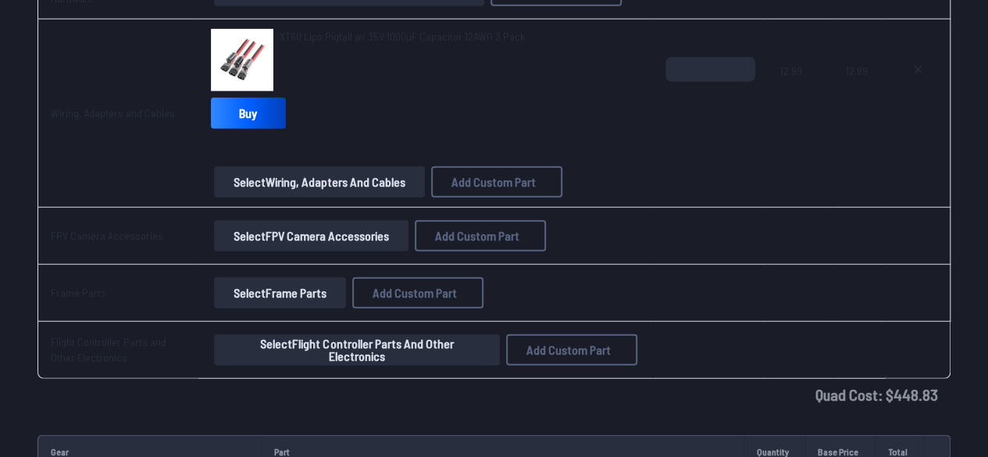
click at [287, 237] on button "Select FPV Camera Accessories" at bounding box center [311, 235] width 194 height 31
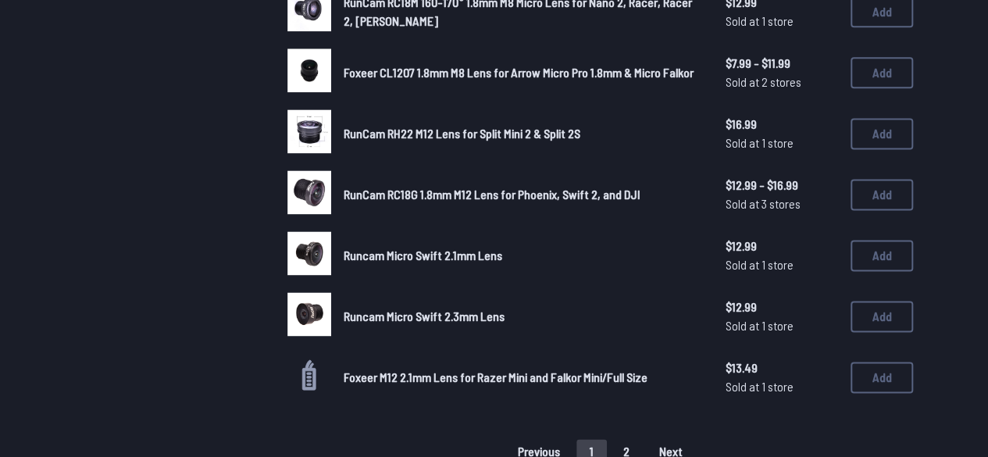
scroll to position [1003, 0]
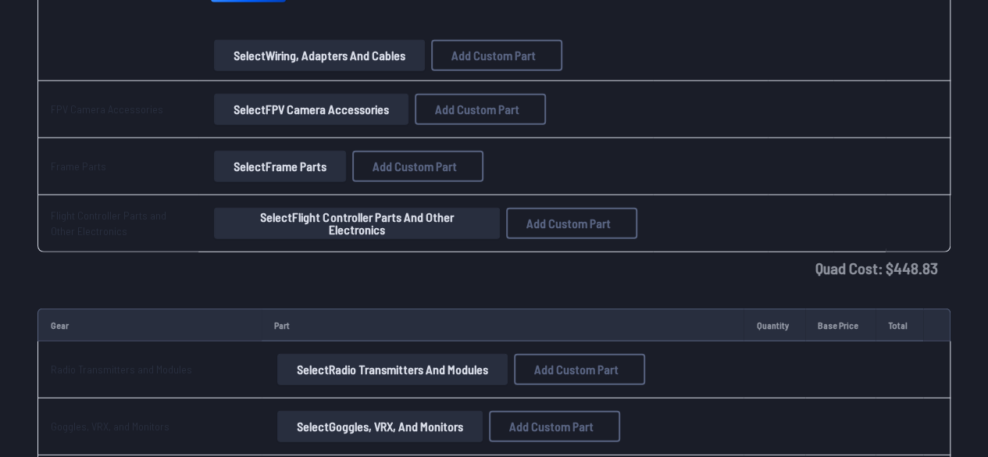
scroll to position [2022, 0]
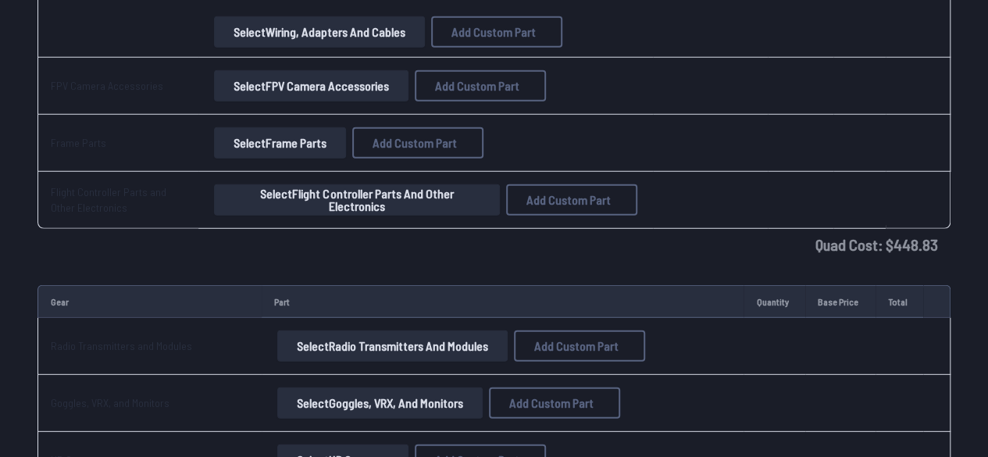
click at [276, 185] on button "Select Flight Controller Parts and Other Electronics" at bounding box center [357, 199] width 287 height 31
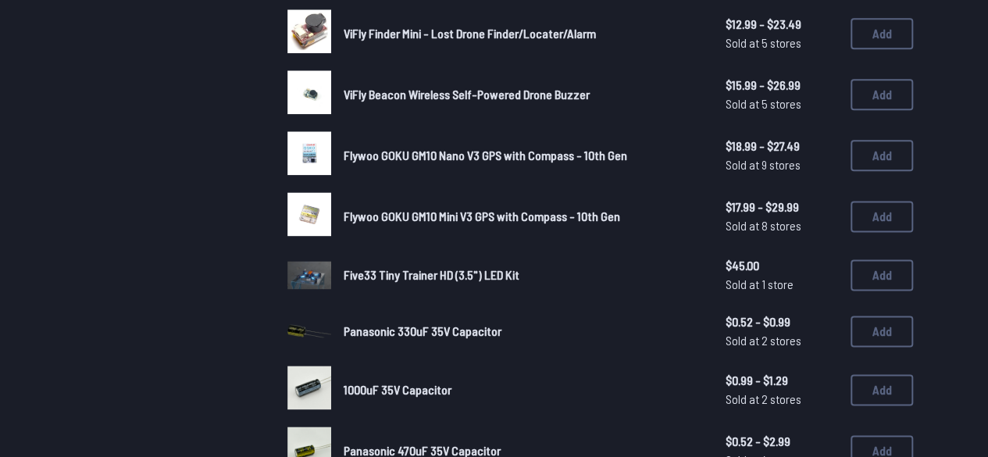
scroll to position [1066, 0]
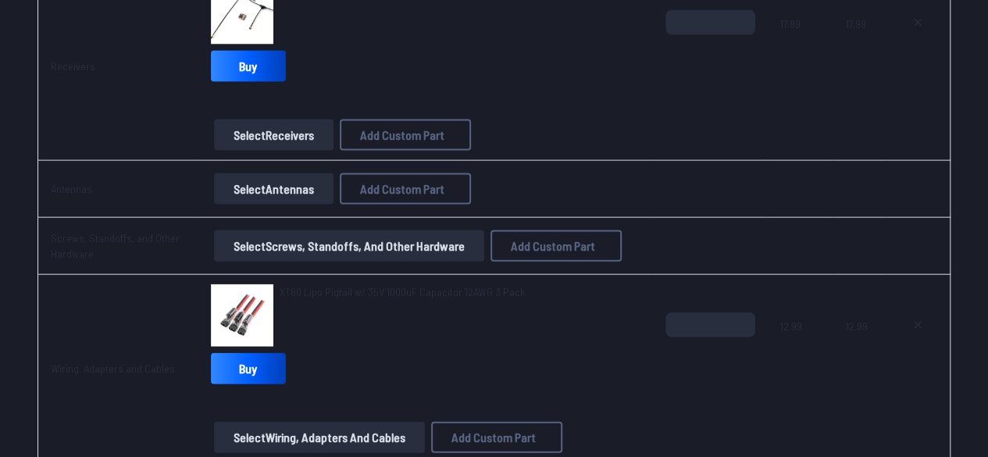
scroll to position [1739, 0]
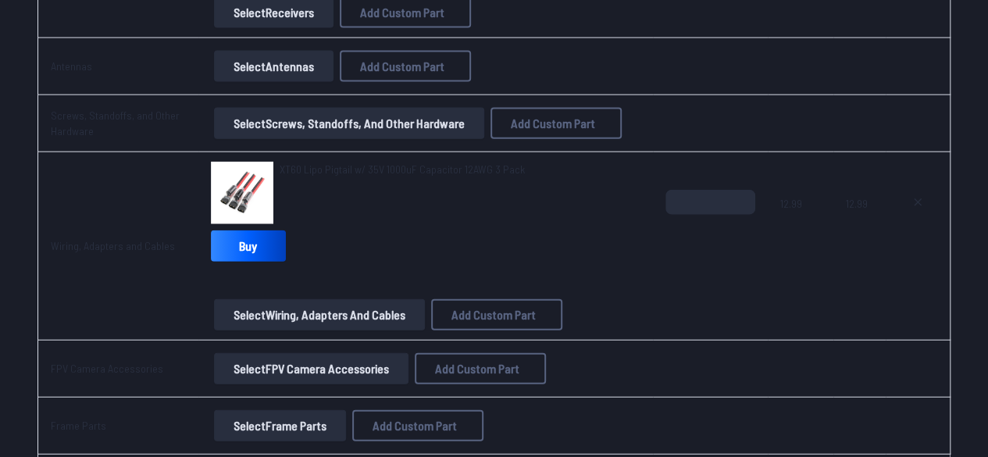
click at [282, 319] on button "Select Wiring, Adapters and Cables" at bounding box center [319, 314] width 211 height 31
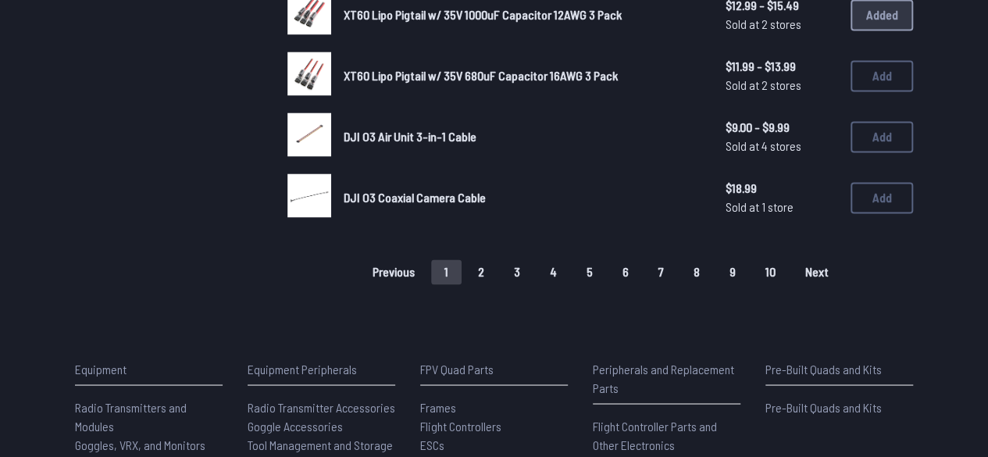
scroll to position [1182, 0]
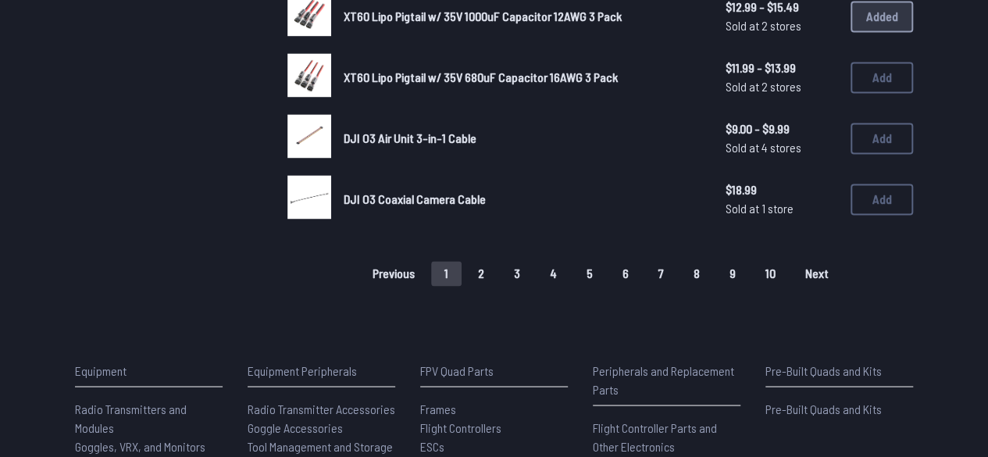
click at [484, 274] on button "2" at bounding box center [481, 273] width 33 height 25
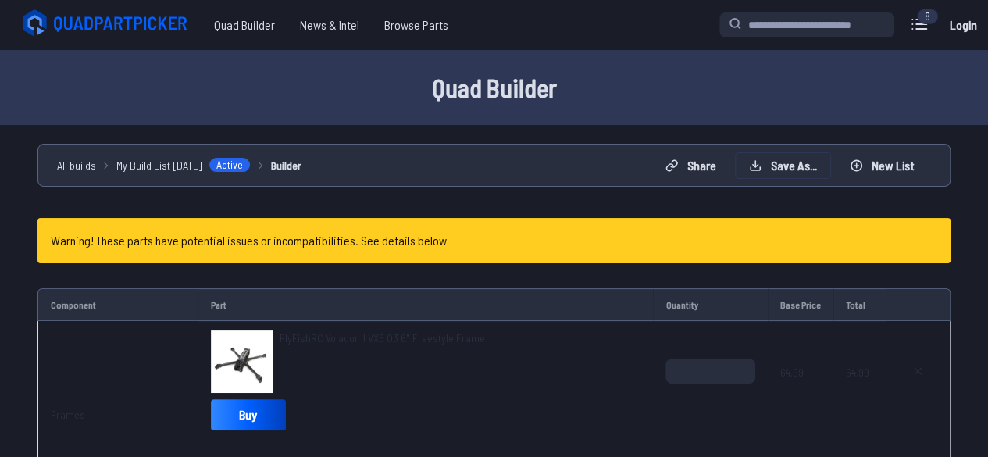
click at [768, 165] on button "Save as..." at bounding box center [783, 165] width 94 height 25
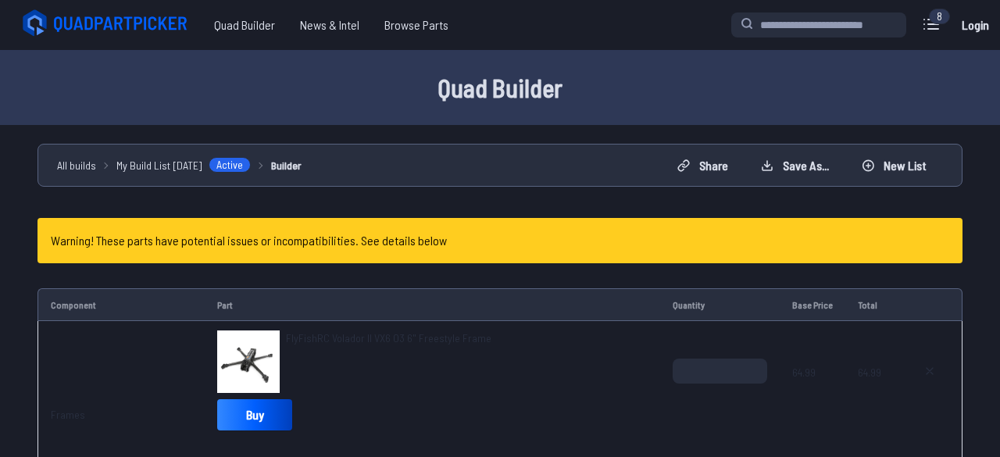
click at [650, 168] on icon at bounding box center [647, 175] width 14 height 14
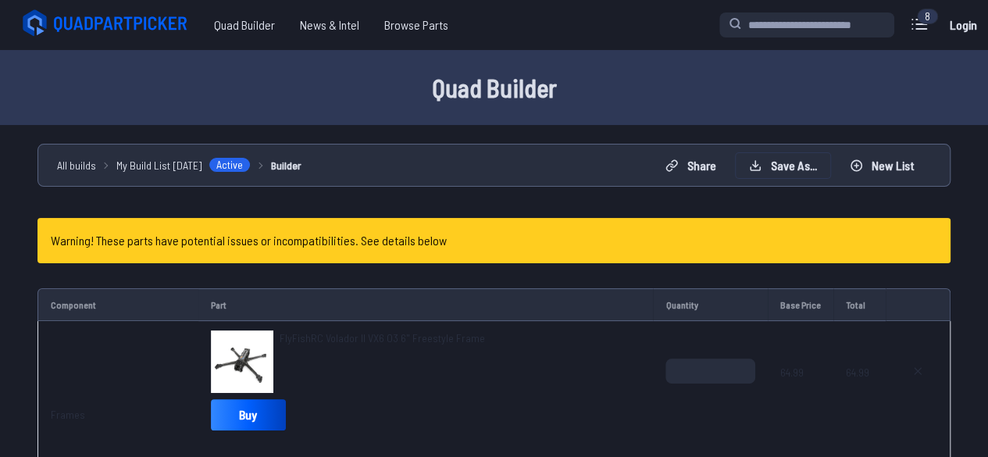
click at [759, 159] on icon at bounding box center [755, 165] width 12 height 12
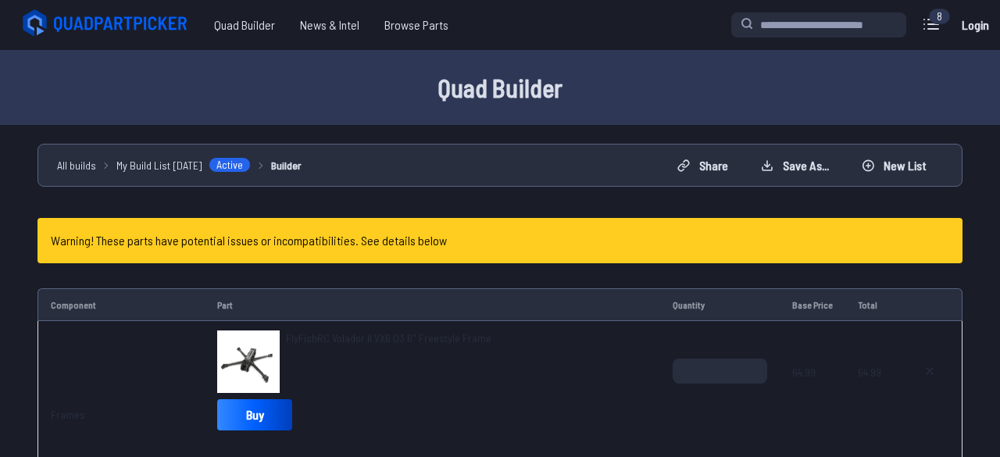
click at [445, 279] on link "Log in" at bounding box center [444, 271] width 102 height 23
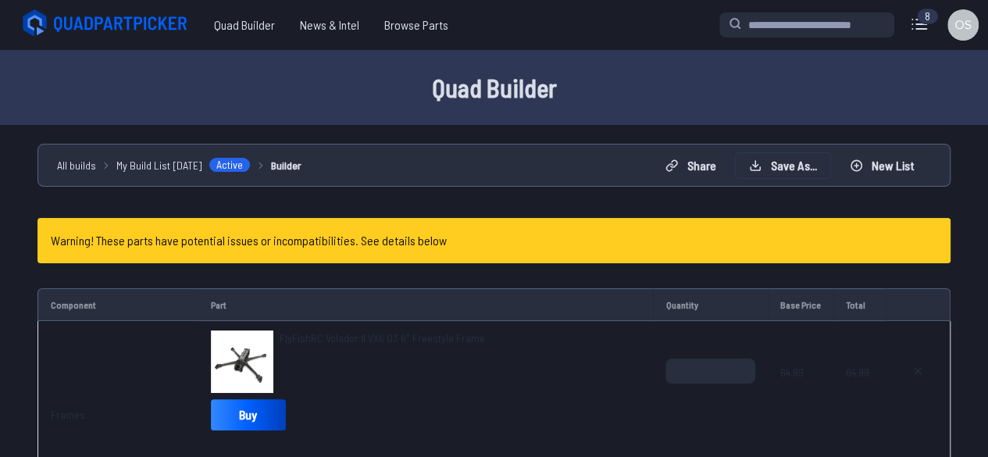
click at [779, 161] on button "Save as..." at bounding box center [783, 165] width 94 height 25
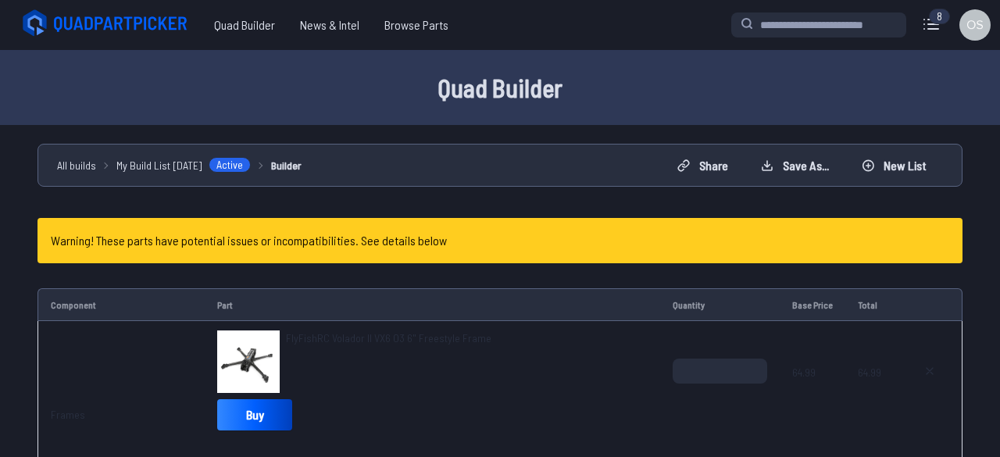
drag, startPoint x: 455, startPoint y: 229, endPoint x: 228, endPoint y: 232, distance: 227.3
click at [228, 232] on div "**********" at bounding box center [500, 228] width 1000 height 457
type input "*"
type input "*******"
click at [635, 323] on button "Save Build" at bounding box center [631, 312] width 69 height 23
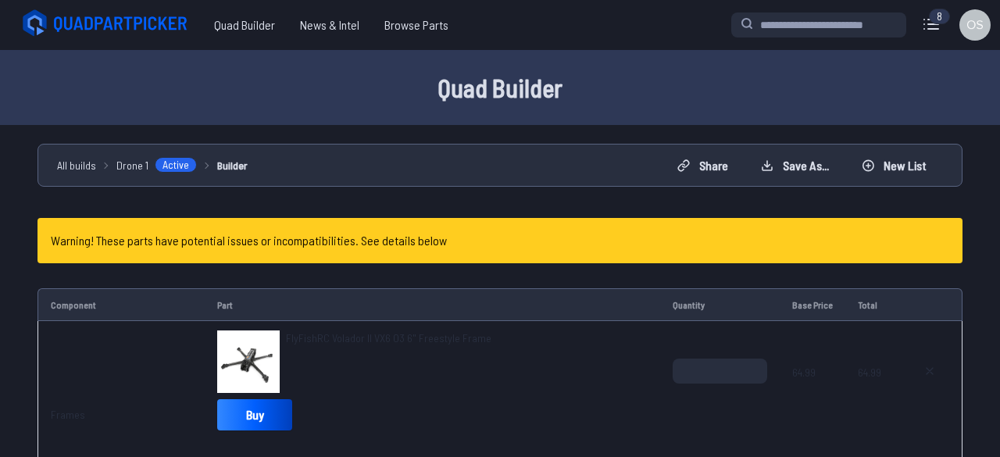
click at [654, 130] on icon at bounding box center [647, 137] width 14 height 14
